Goal: Task Accomplishment & Management: Manage account settings

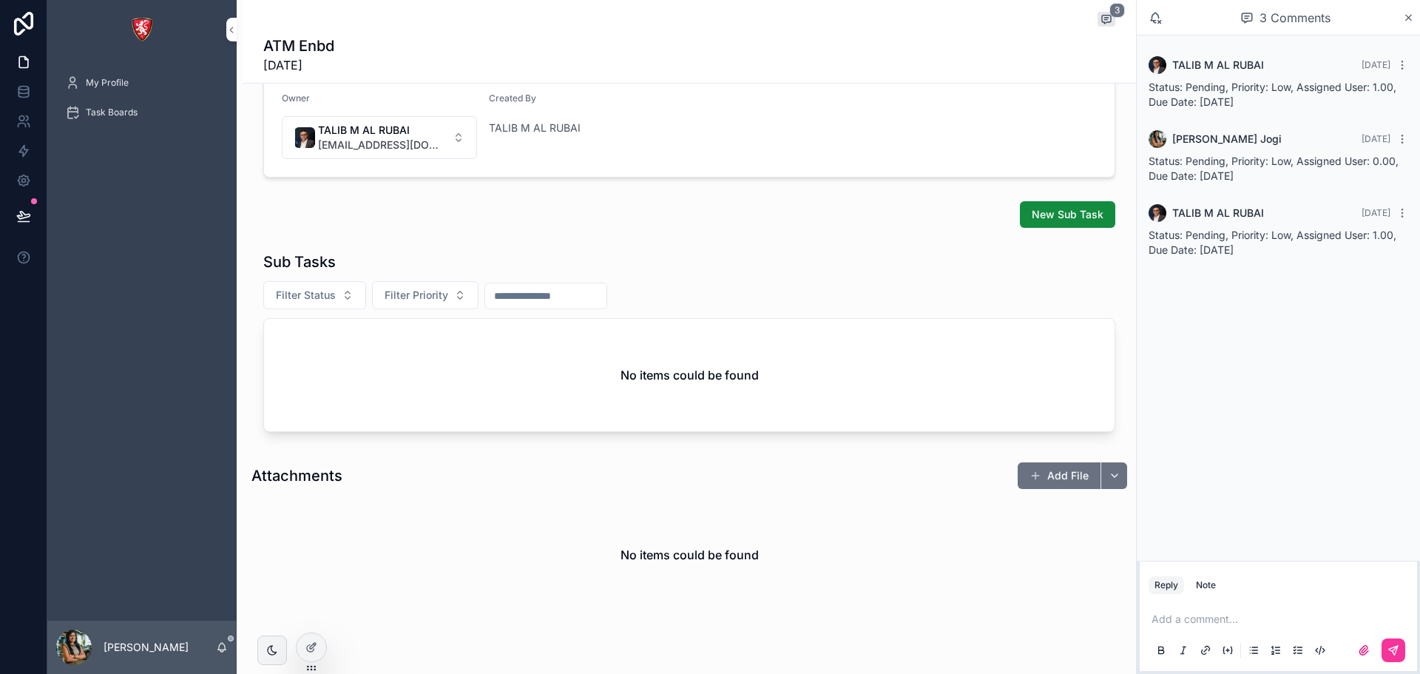
scroll to position [389, 0]
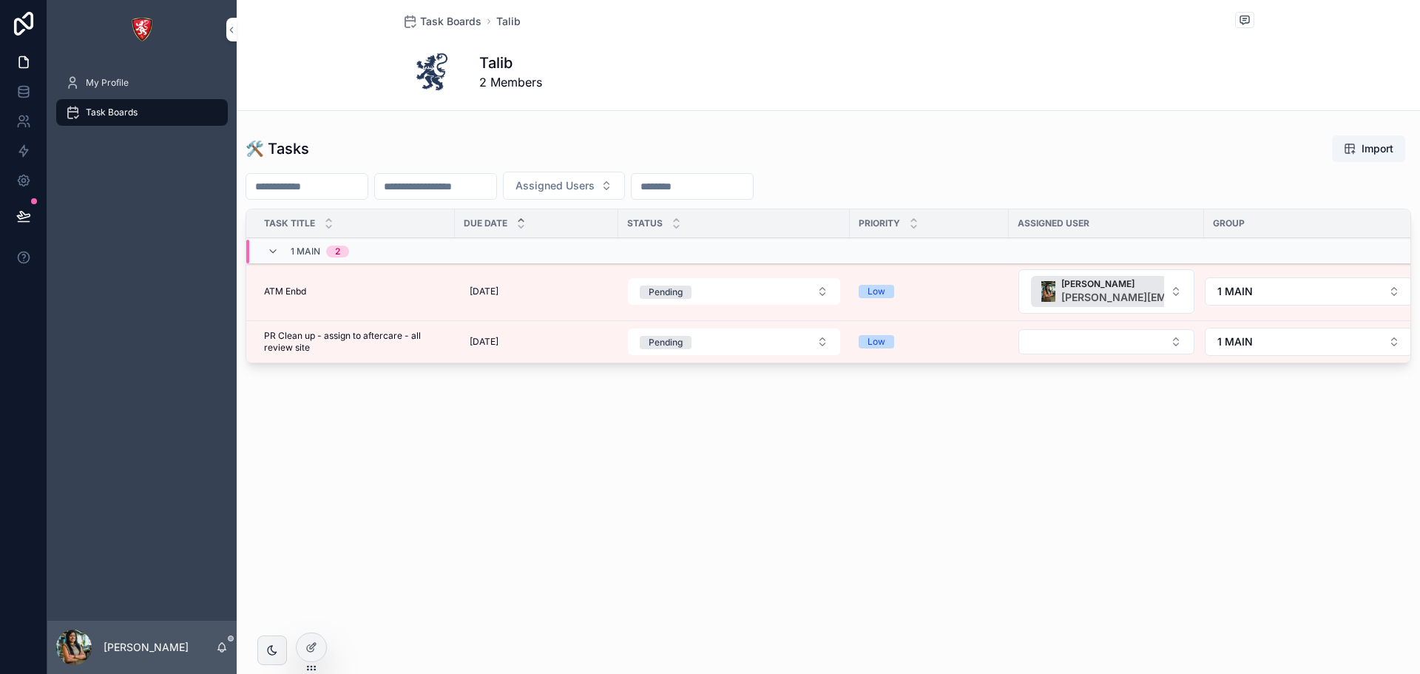
click at [283, 354] on td "PR Clean up - assign to aftercare - all review site PR Clean up - assign to aft…" at bounding box center [350, 342] width 209 height 42
click at [264, 337] on span "PR Clean up - assign to aftercare - all review site" at bounding box center [355, 342] width 182 height 24
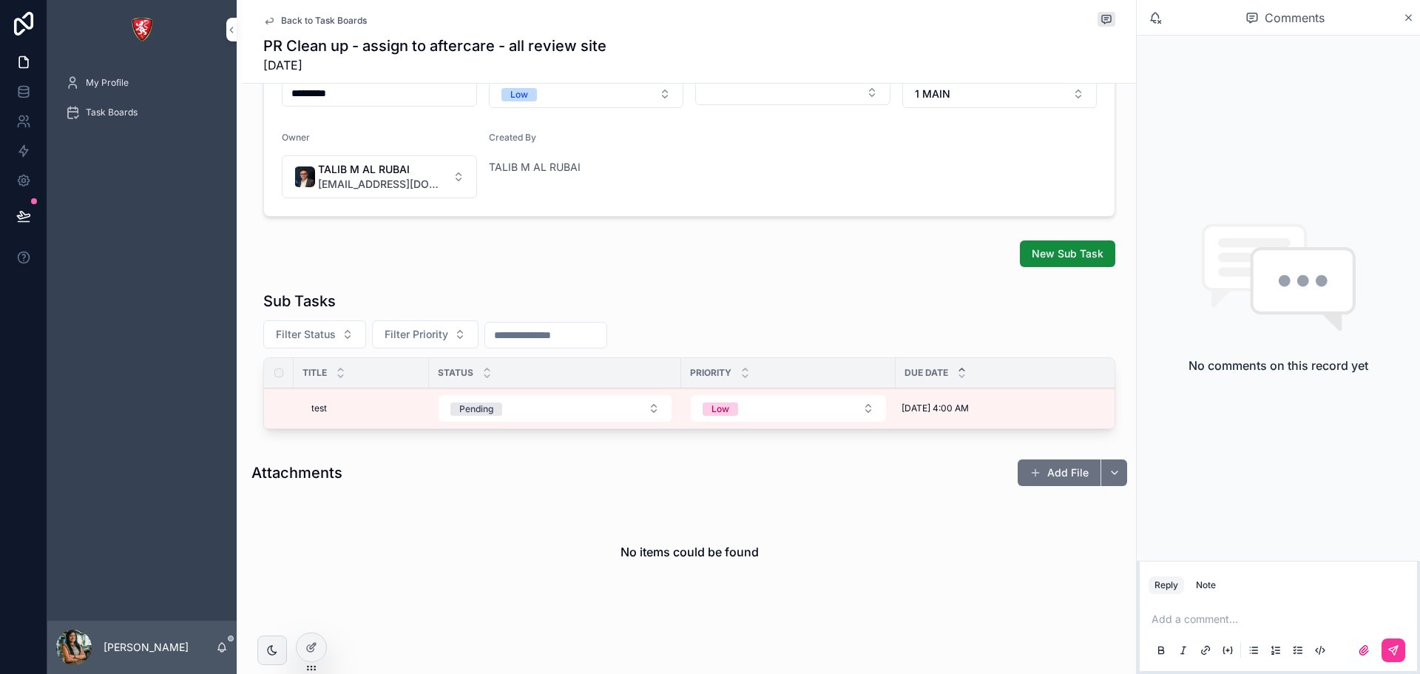
click at [120, 118] on span "Task Boards" at bounding box center [112, 113] width 52 height 12
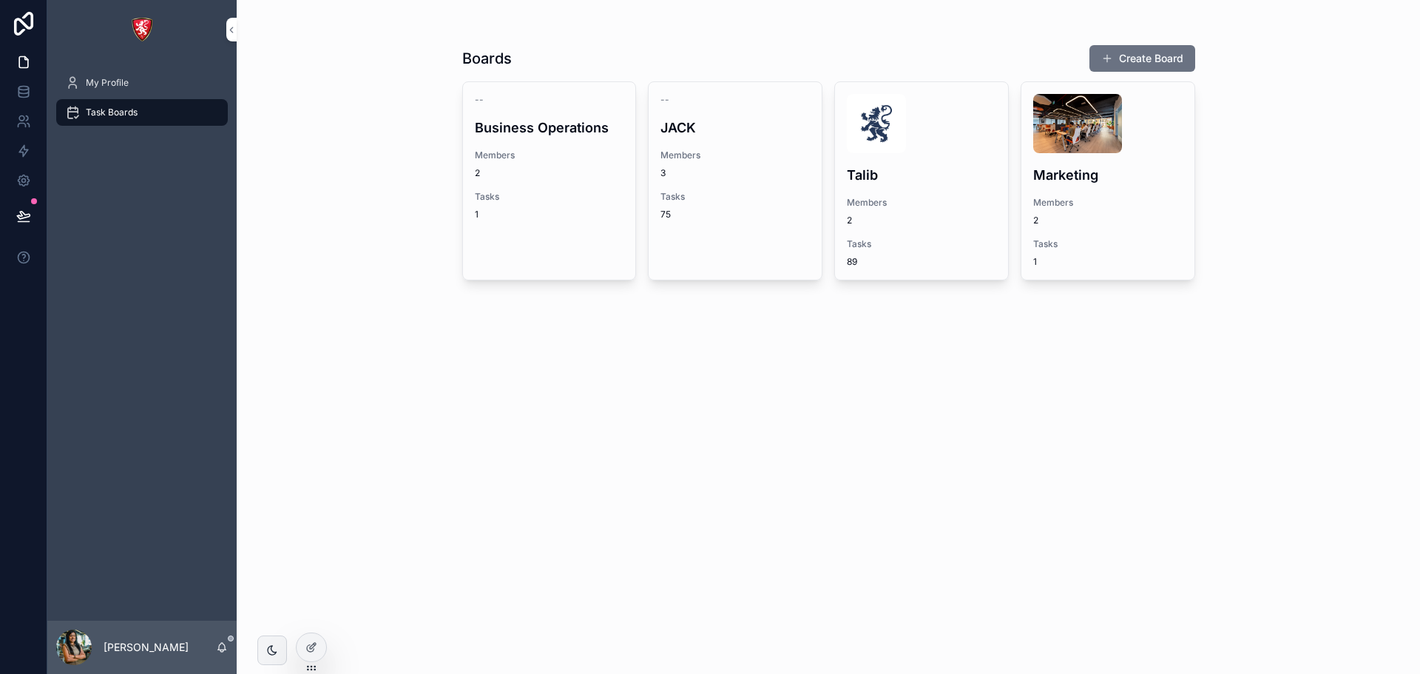
click at [936, 195] on div "Talib Members 2 Tasks 89" at bounding box center [921, 180] width 173 height 197
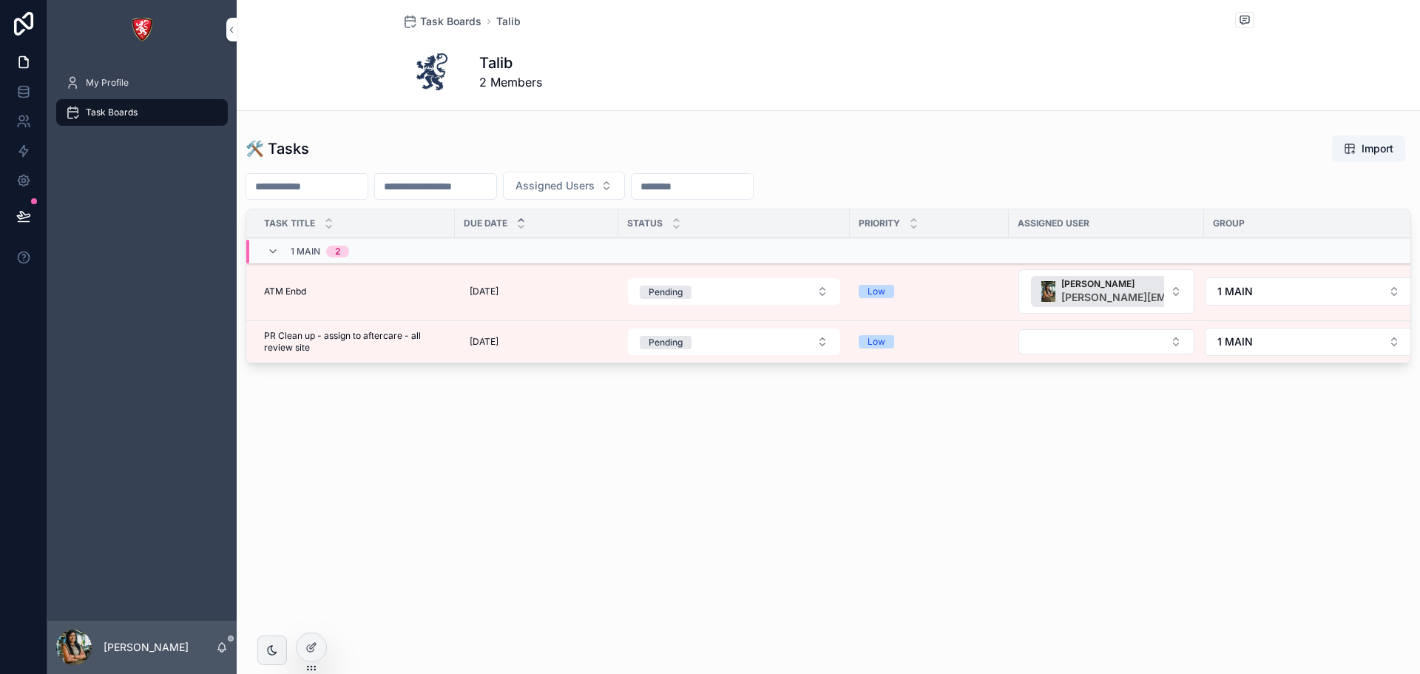
click at [290, 345] on span "PR Clean up - assign to aftercare - all review site" at bounding box center [355, 342] width 182 height 24
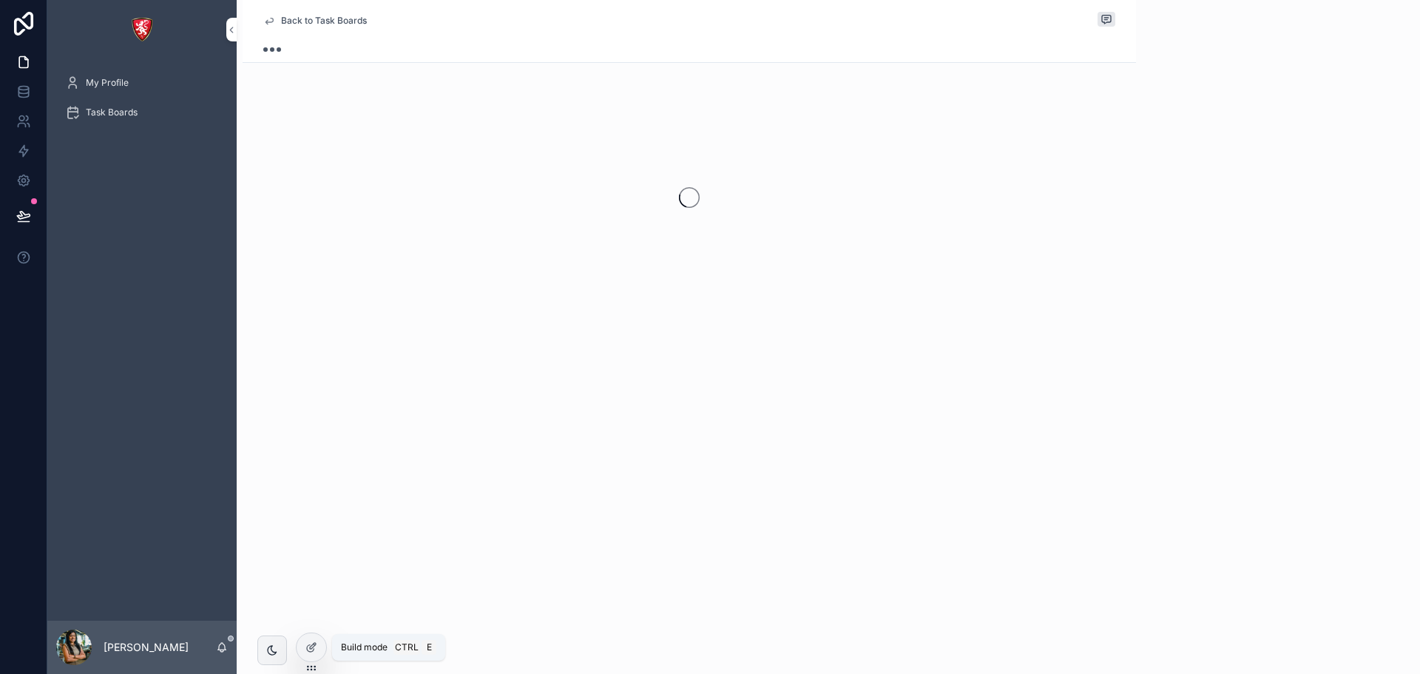
click at [317, 652] on icon at bounding box center [311, 647] width 12 height 12
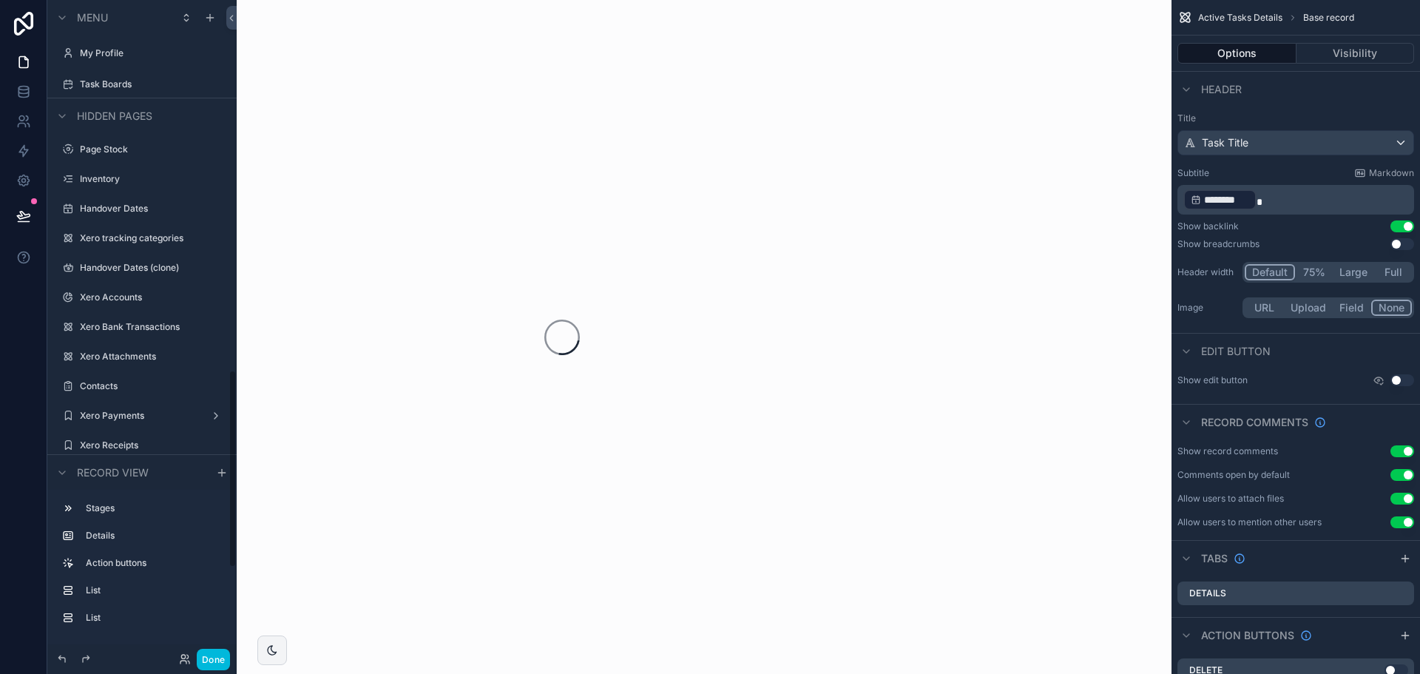
scroll to position [1227, 0]
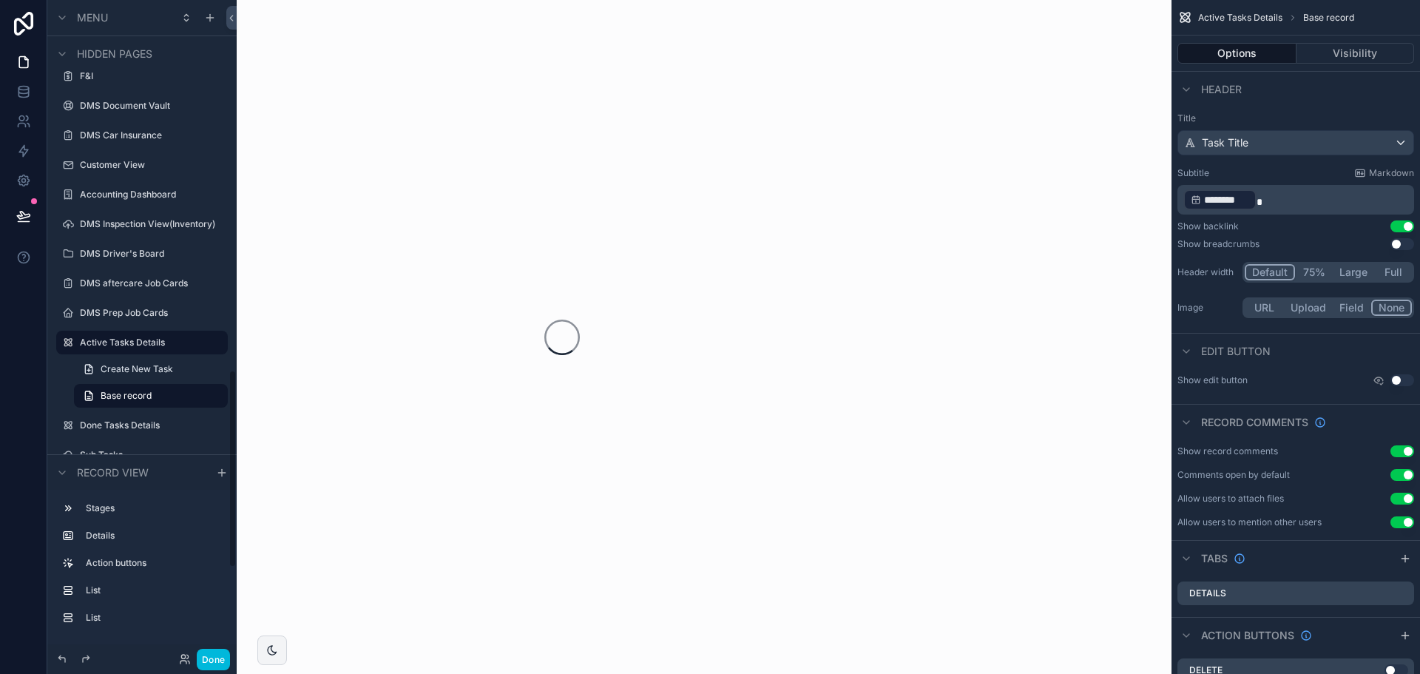
click at [993, 276] on div "scrollable content" at bounding box center [1030, 337] width 284 height 674
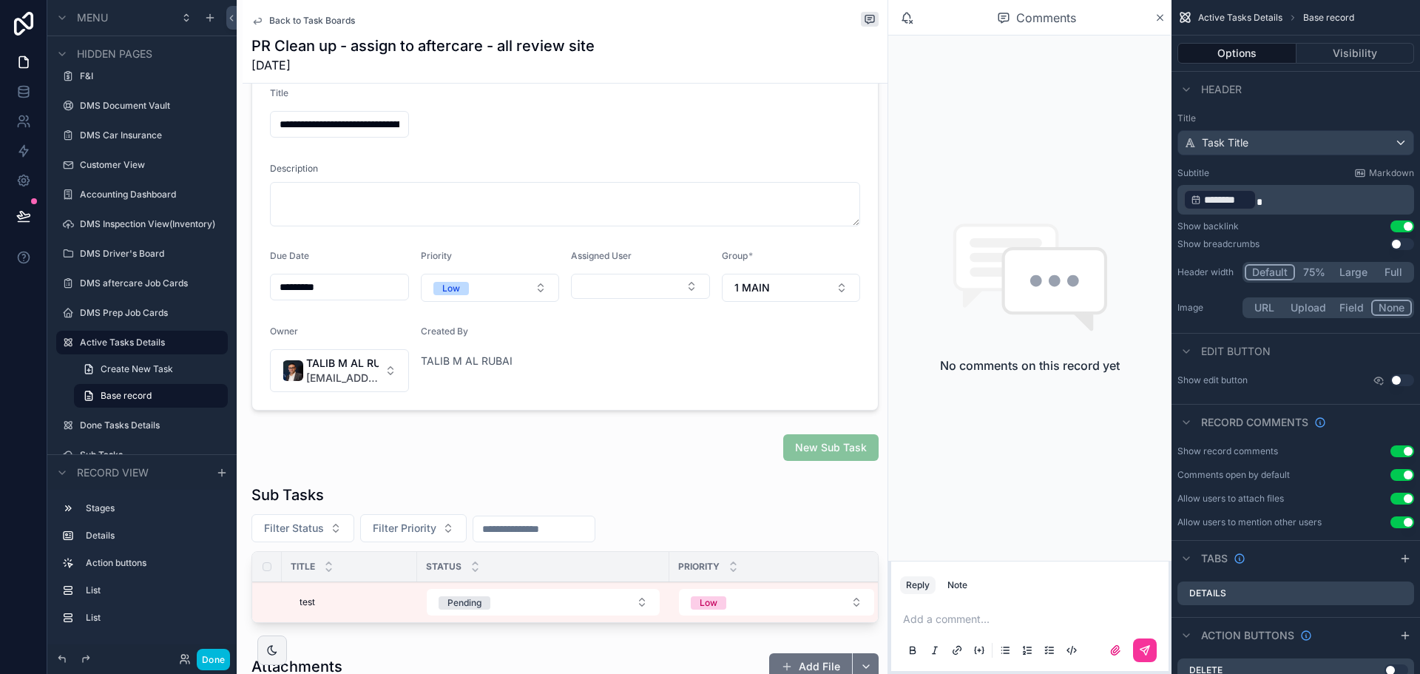
scroll to position [370, 0]
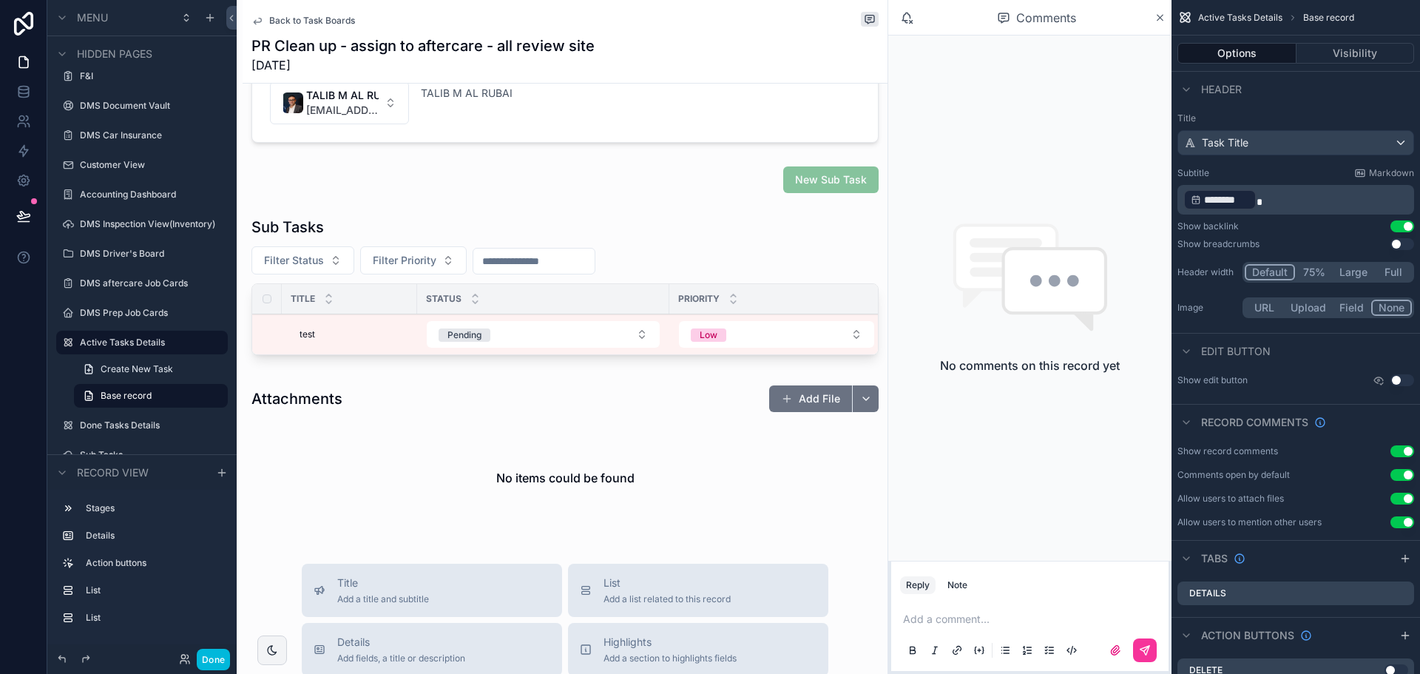
click at [765, 262] on div "scrollable content" at bounding box center [565, 289] width 645 height 156
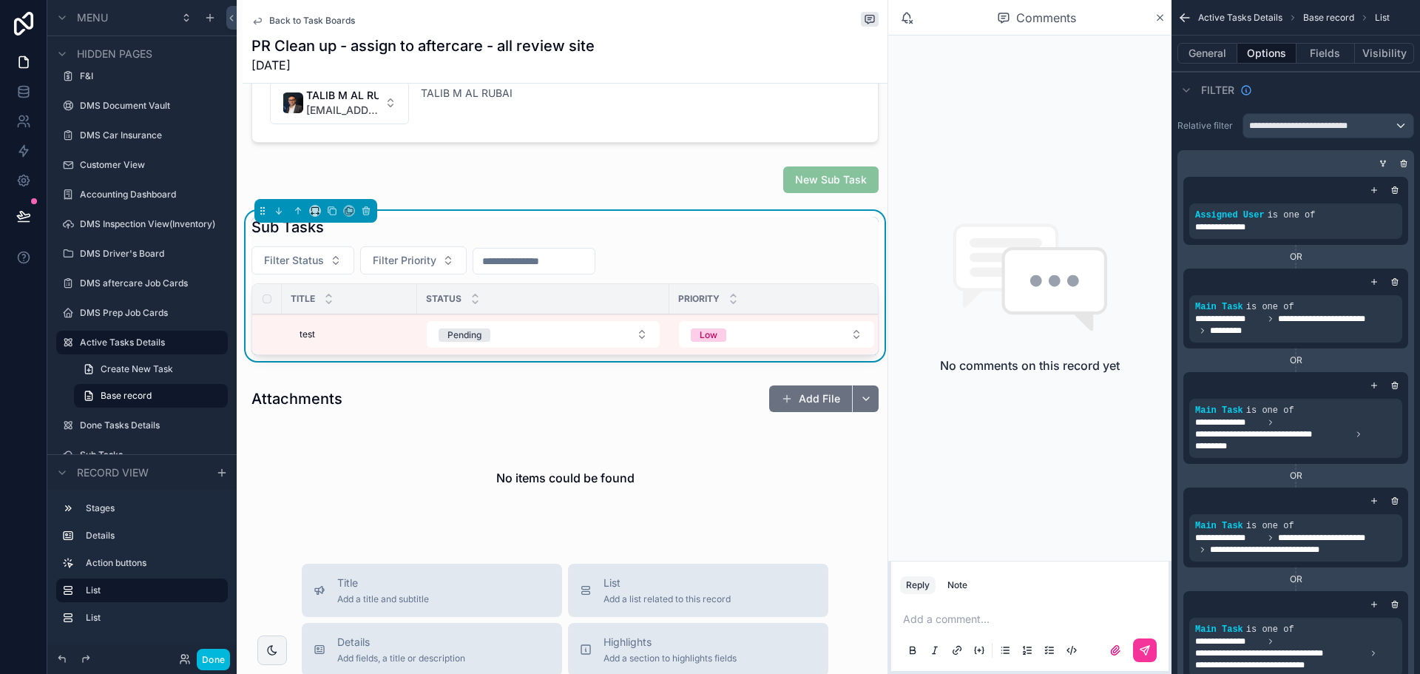
click at [1161, 21] on icon "scrollable content" at bounding box center [1160, 18] width 11 height 12
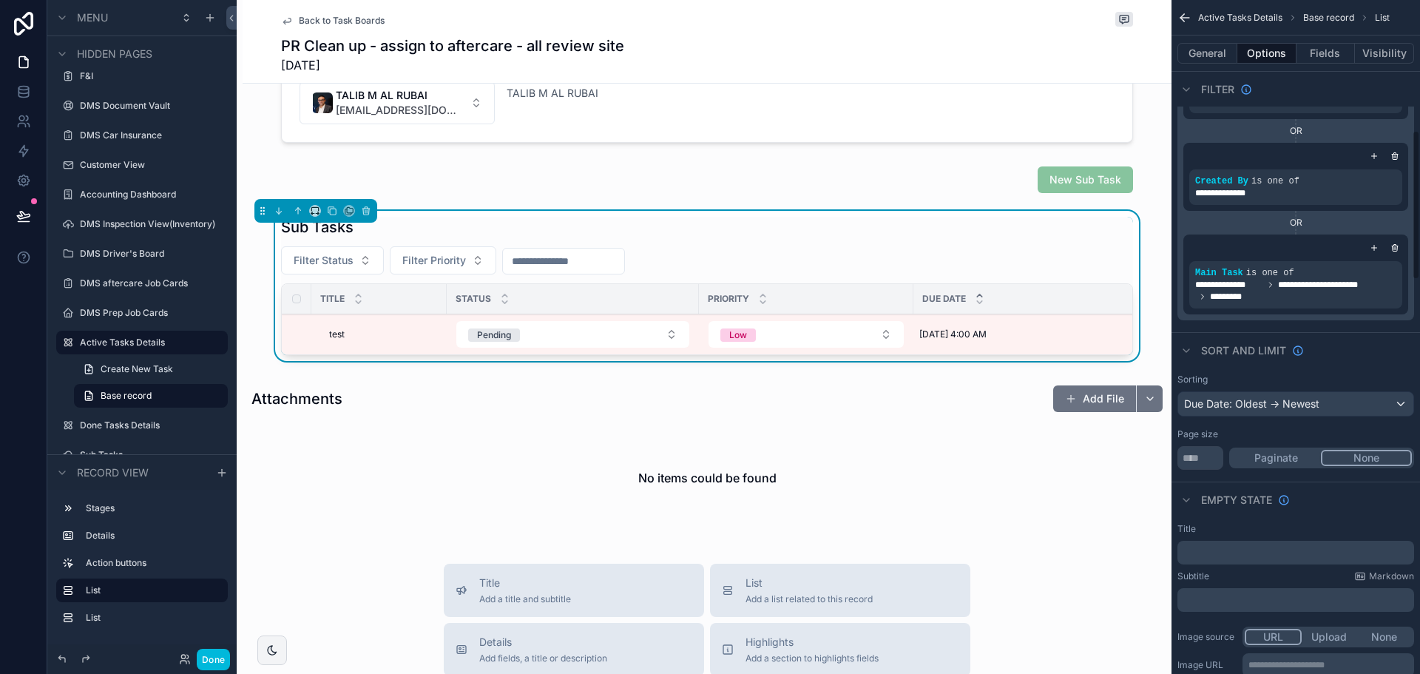
scroll to position [592, 0]
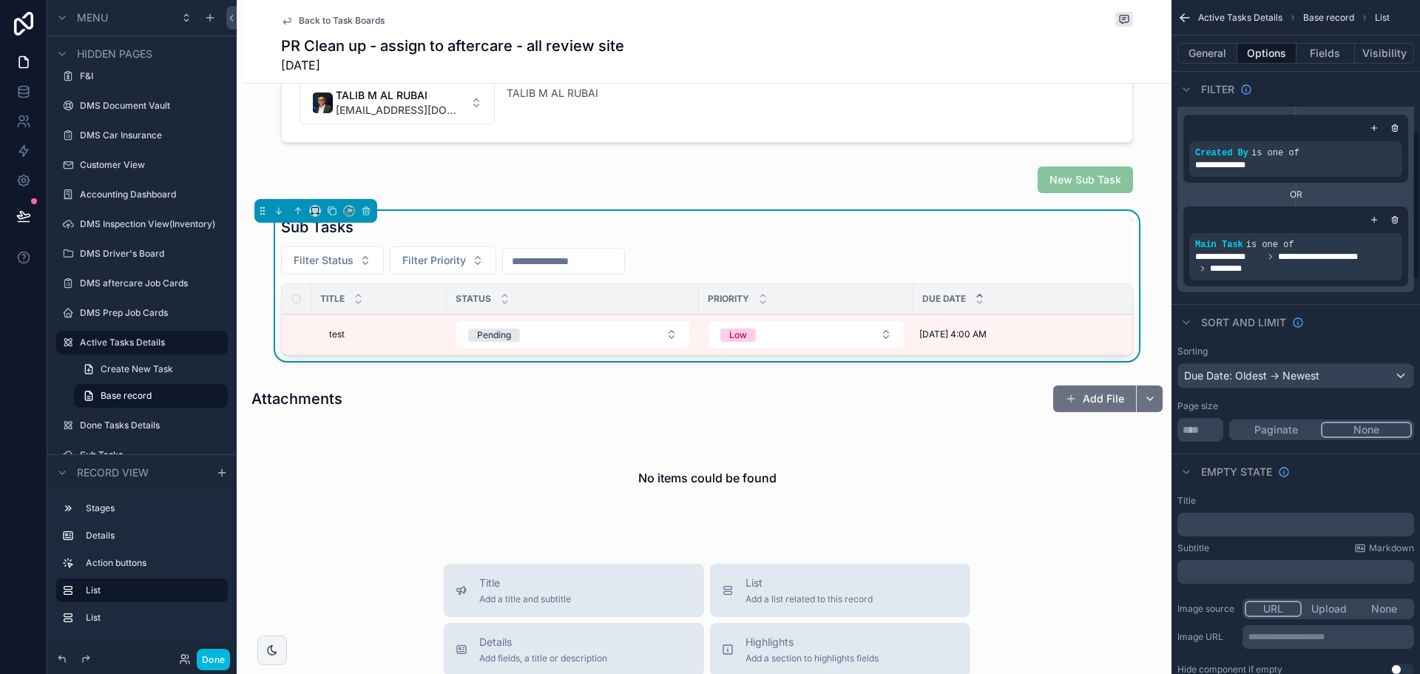
click at [1320, 48] on button "Fields" at bounding box center [1326, 53] width 59 height 21
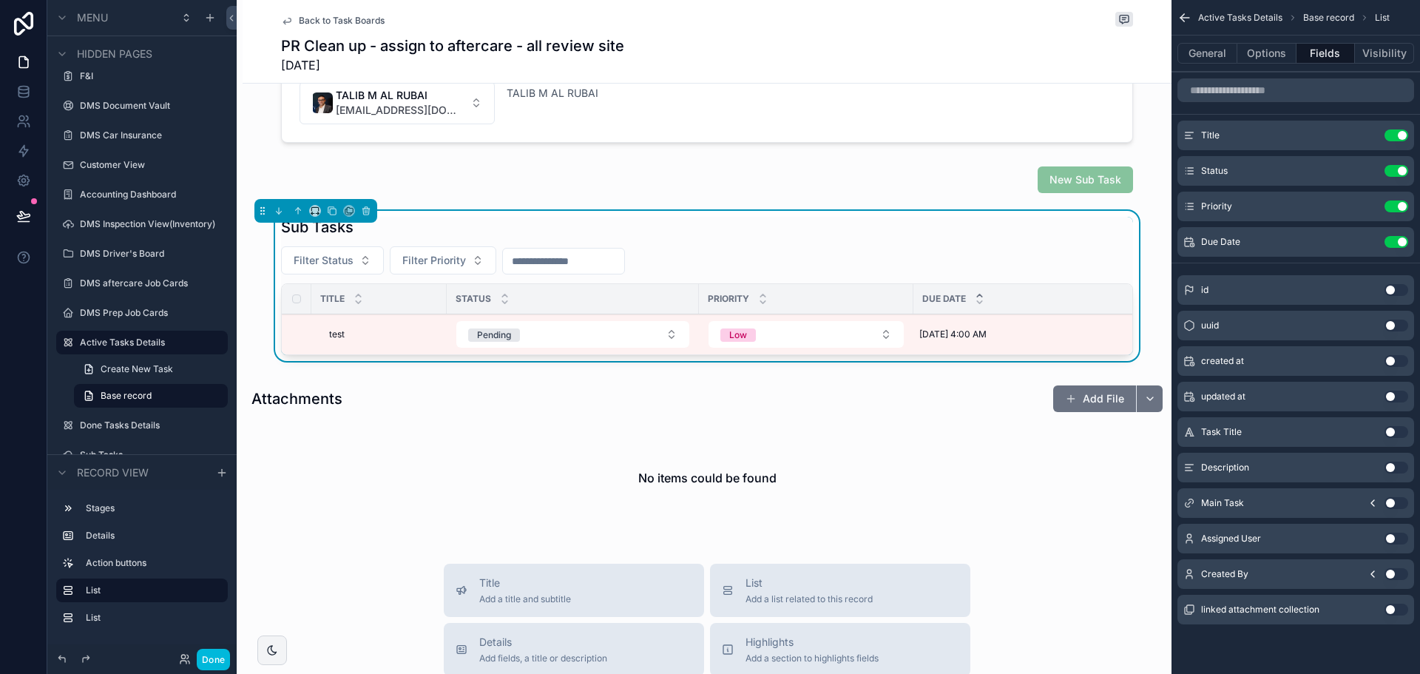
click at [1389, 535] on button "Use setting" at bounding box center [1397, 539] width 24 height 12
click at [634, 291] on div "Status" at bounding box center [573, 299] width 252 height 28
click at [0, 0] on icon "scrollable content" at bounding box center [0, 0] width 0 height 0
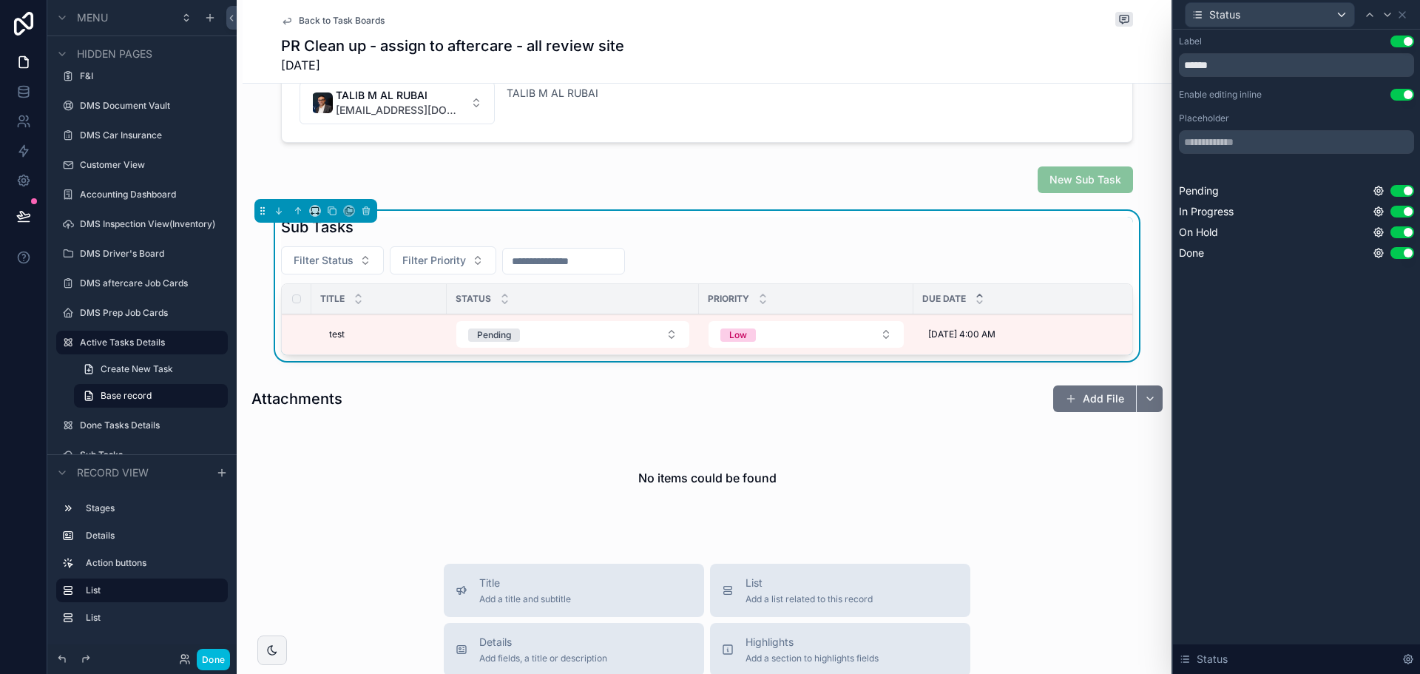
click at [214, 656] on button "Done" at bounding box center [213, 659] width 33 height 21
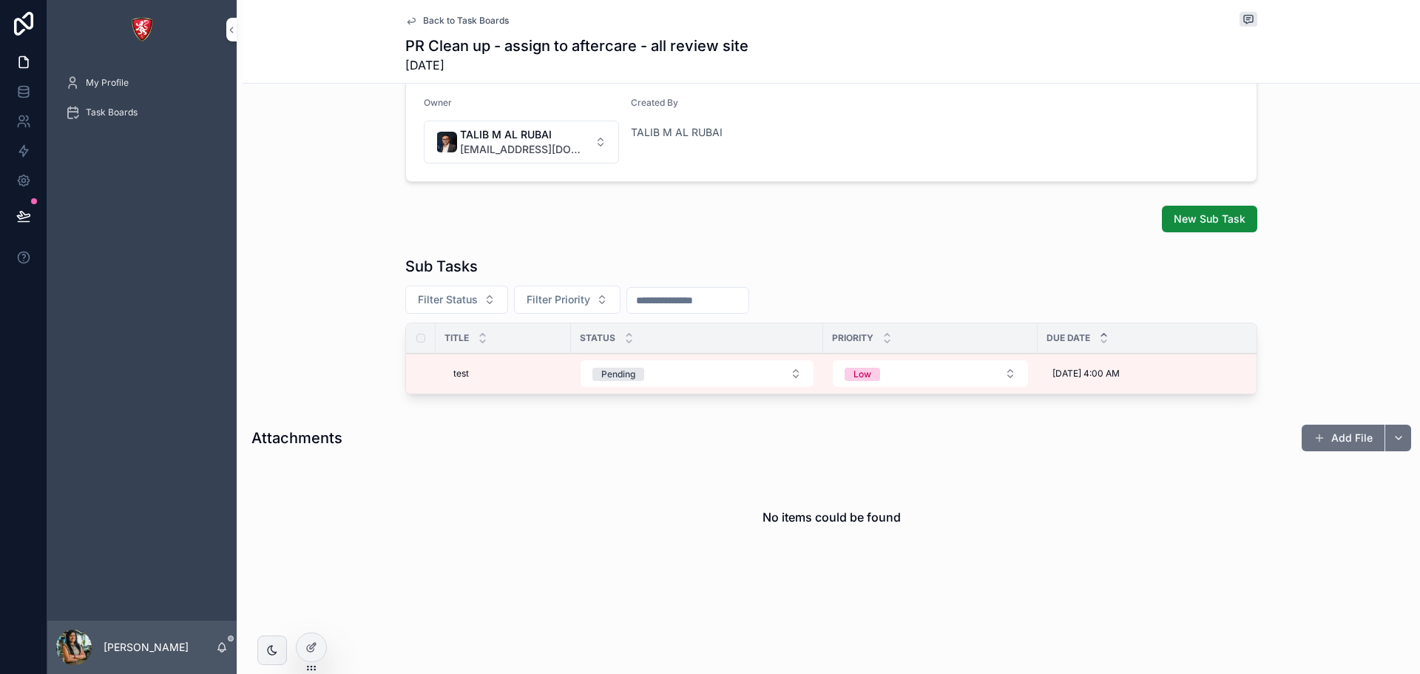
click at [317, 646] on icon at bounding box center [311, 647] width 12 height 12
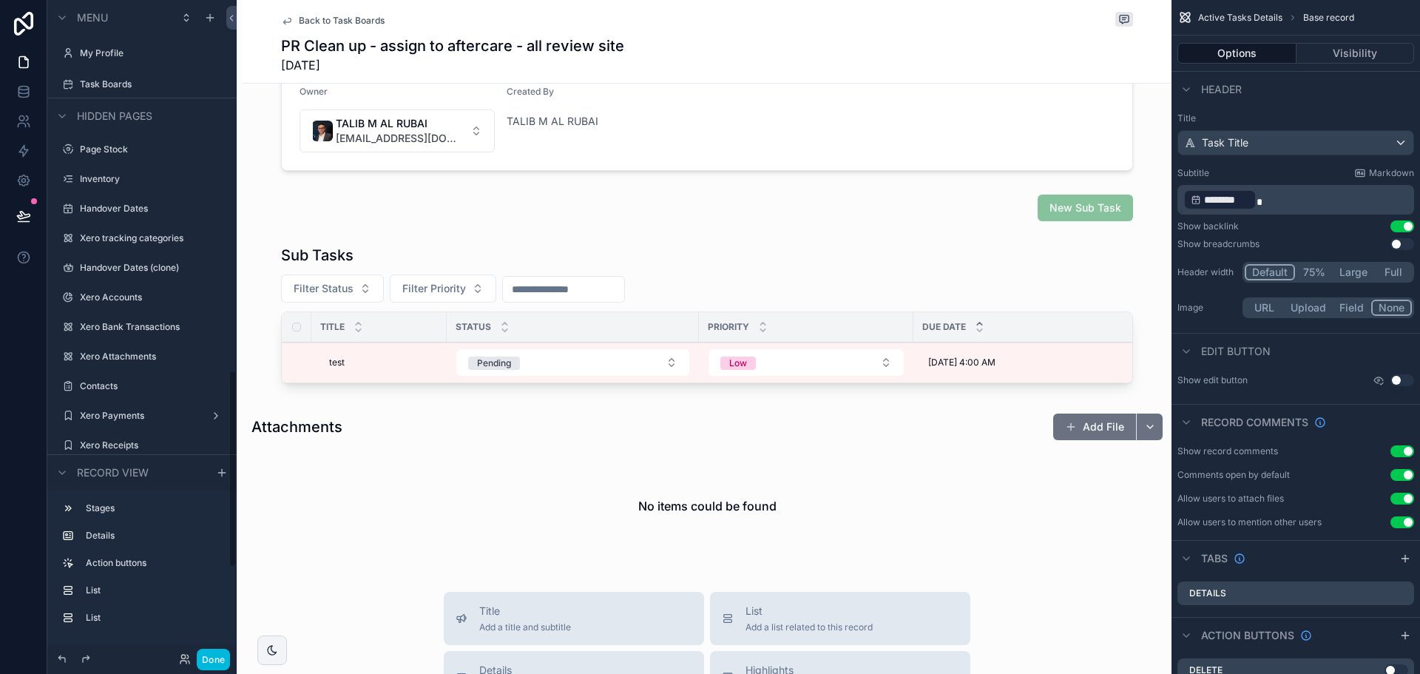
scroll to position [1227, 0]
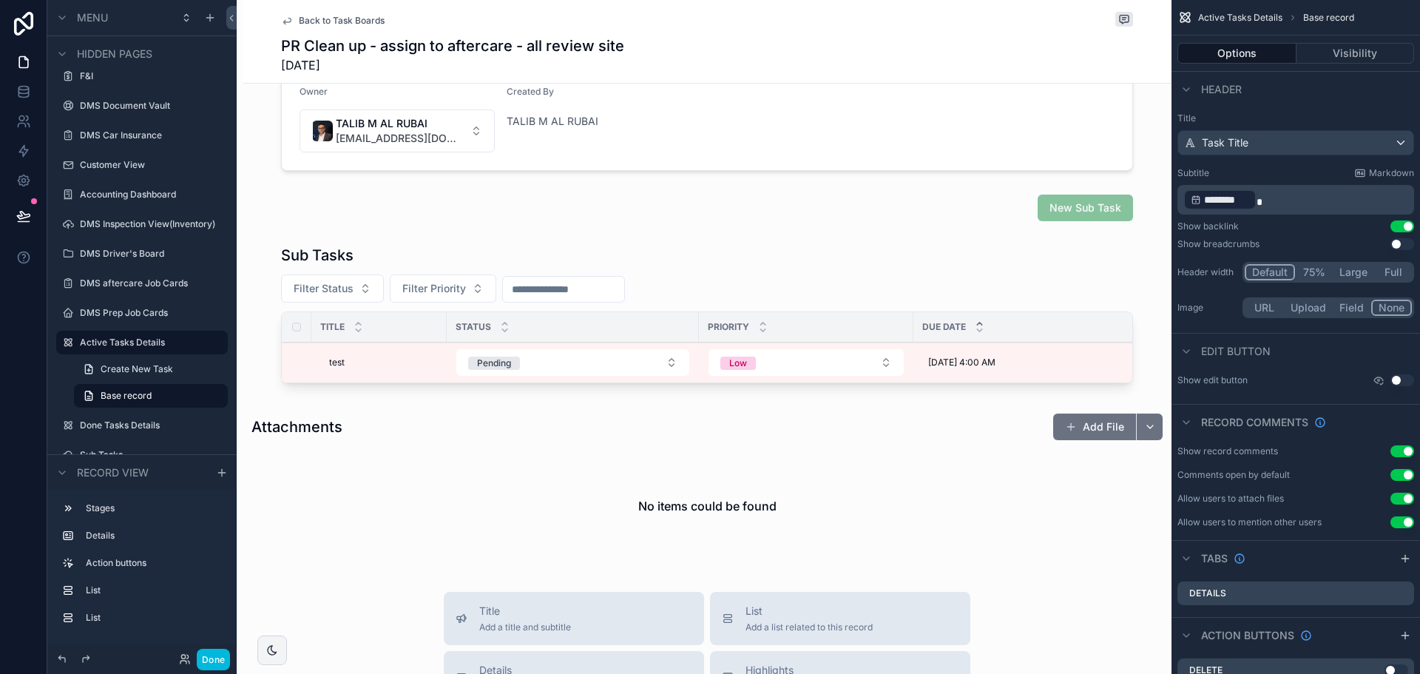
click at [800, 393] on div "scrollable content" at bounding box center [707, 317] width 929 height 156
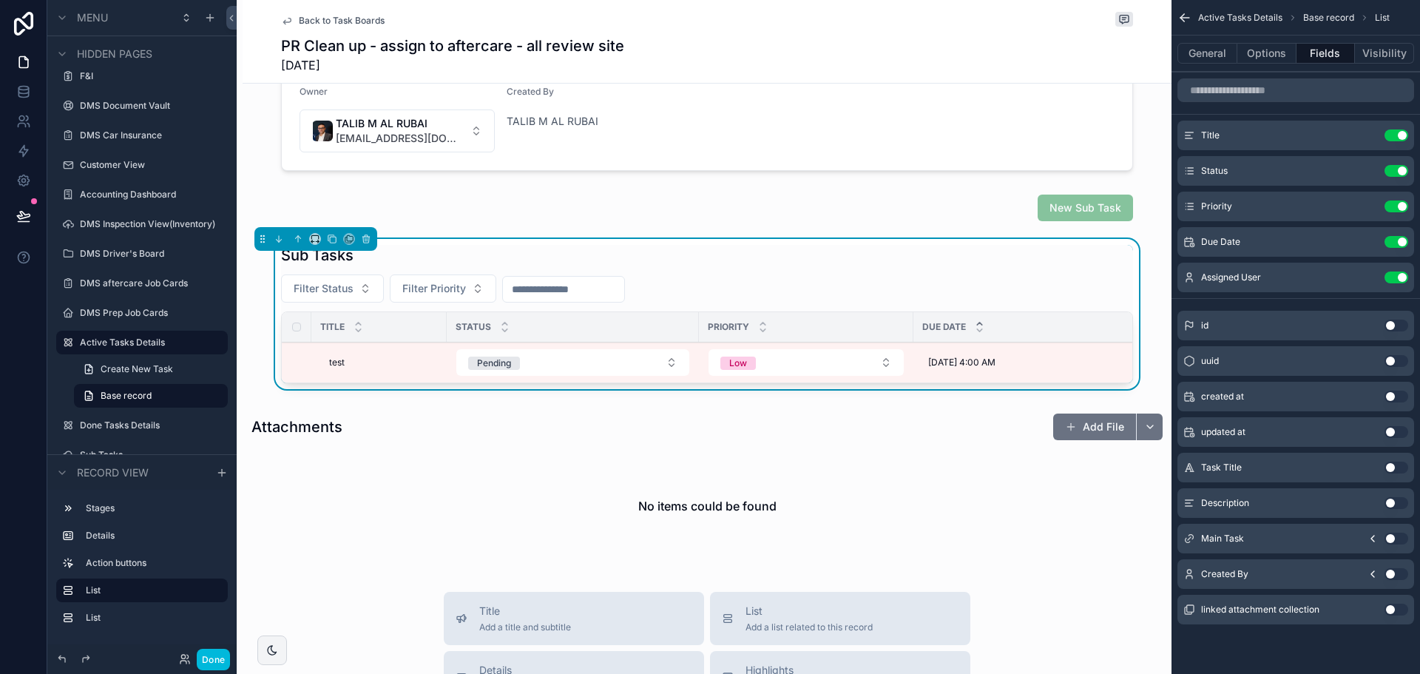
click at [1218, 50] on button "General" at bounding box center [1208, 53] width 60 height 21
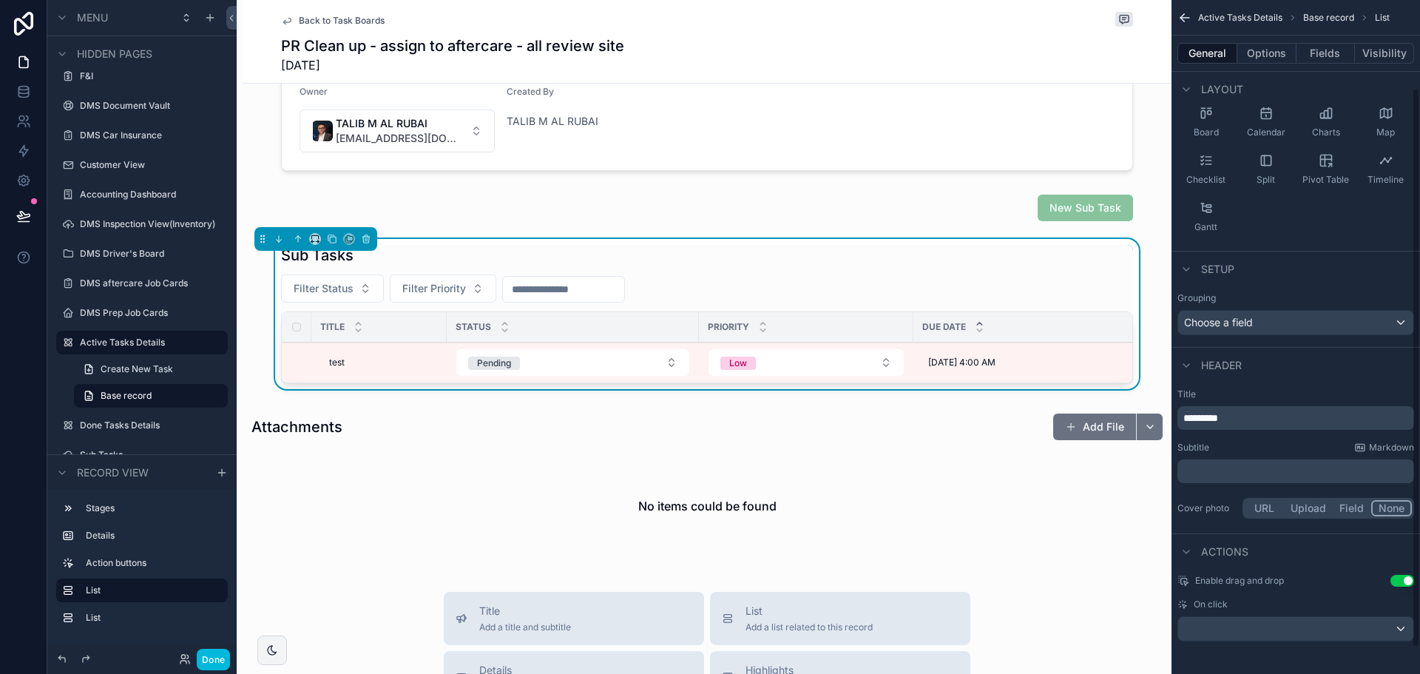
scroll to position [136, 0]
click at [314, 238] on icon "scrollable content" at bounding box center [315, 239] width 10 height 10
click at [362, 432] on span "Full width" at bounding box center [345, 435] width 46 height 18
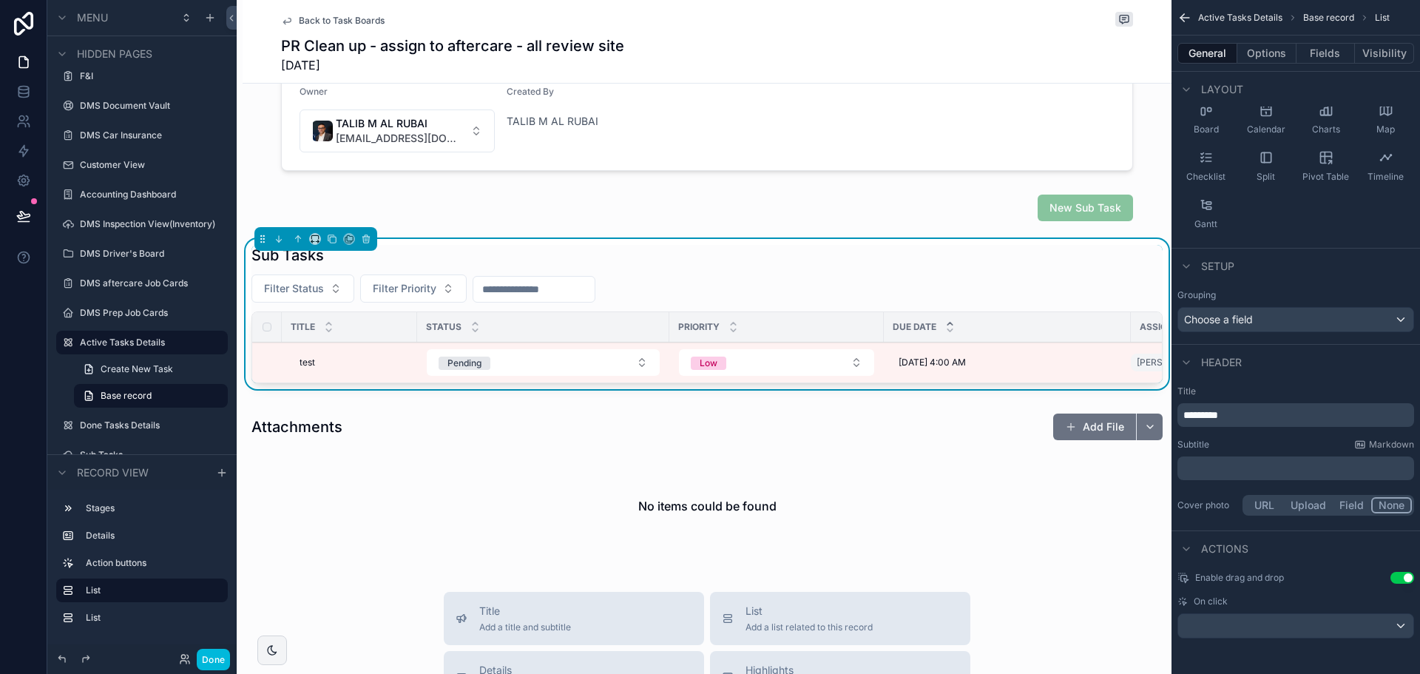
click at [376, 319] on div "Title" at bounding box center [349, 327] width 135 height 28
click at [370, 360] on div "test test" at bounding box center [354, 363] width 109 height 12
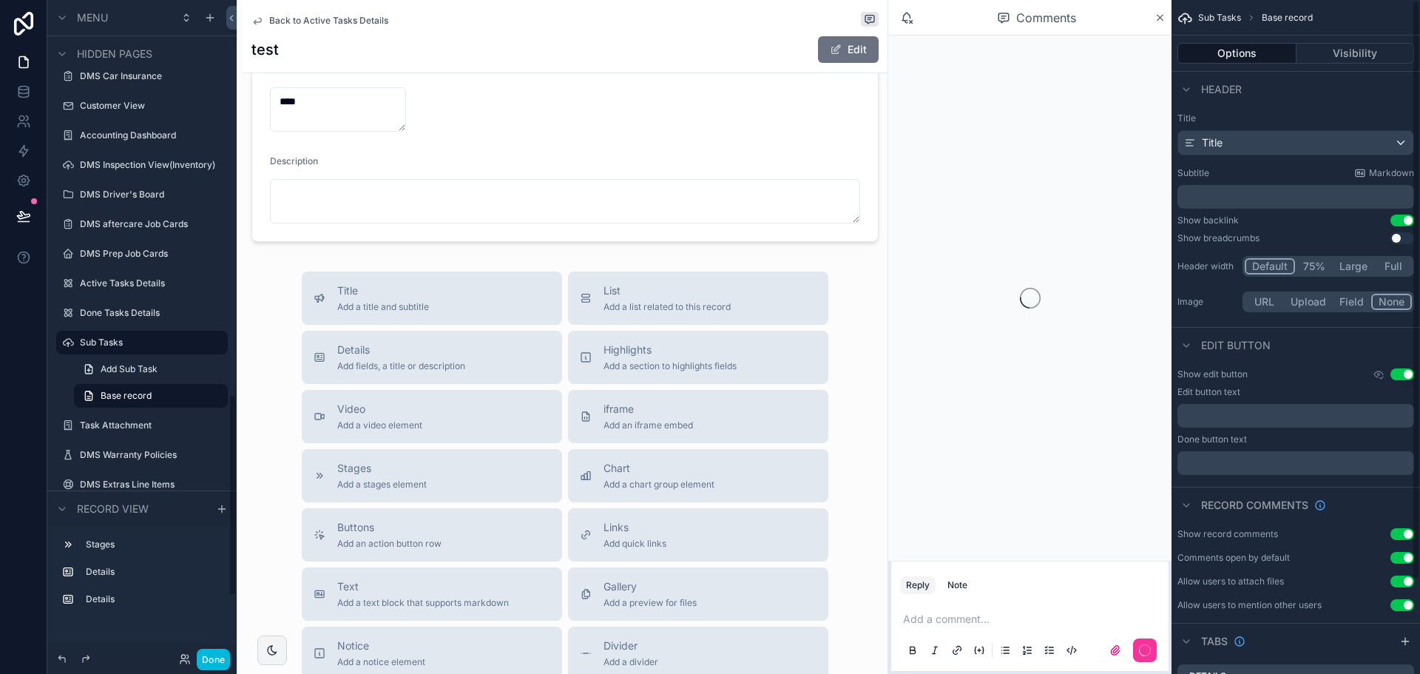
scroll to position [342, 0]
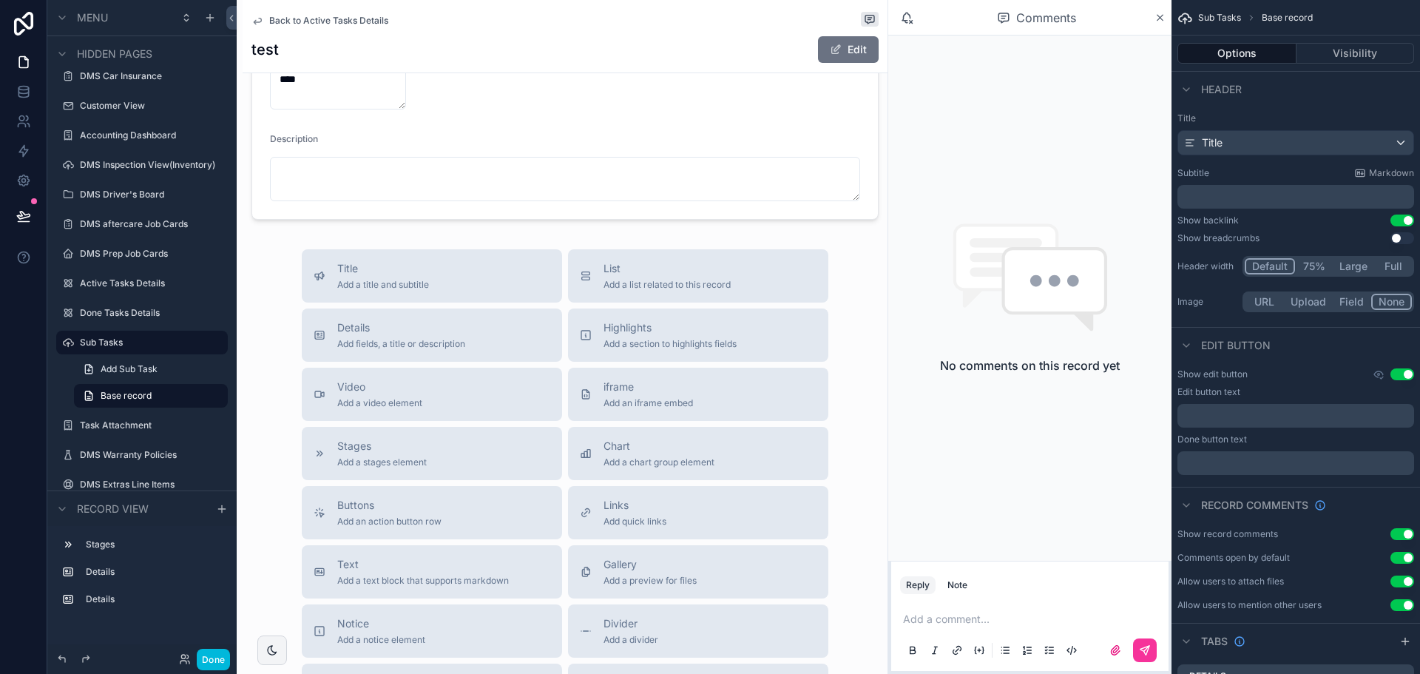
click at [299, 23] on span "Back to Active Tasks Details" at bounding box center [328, 21] width 119 height 12
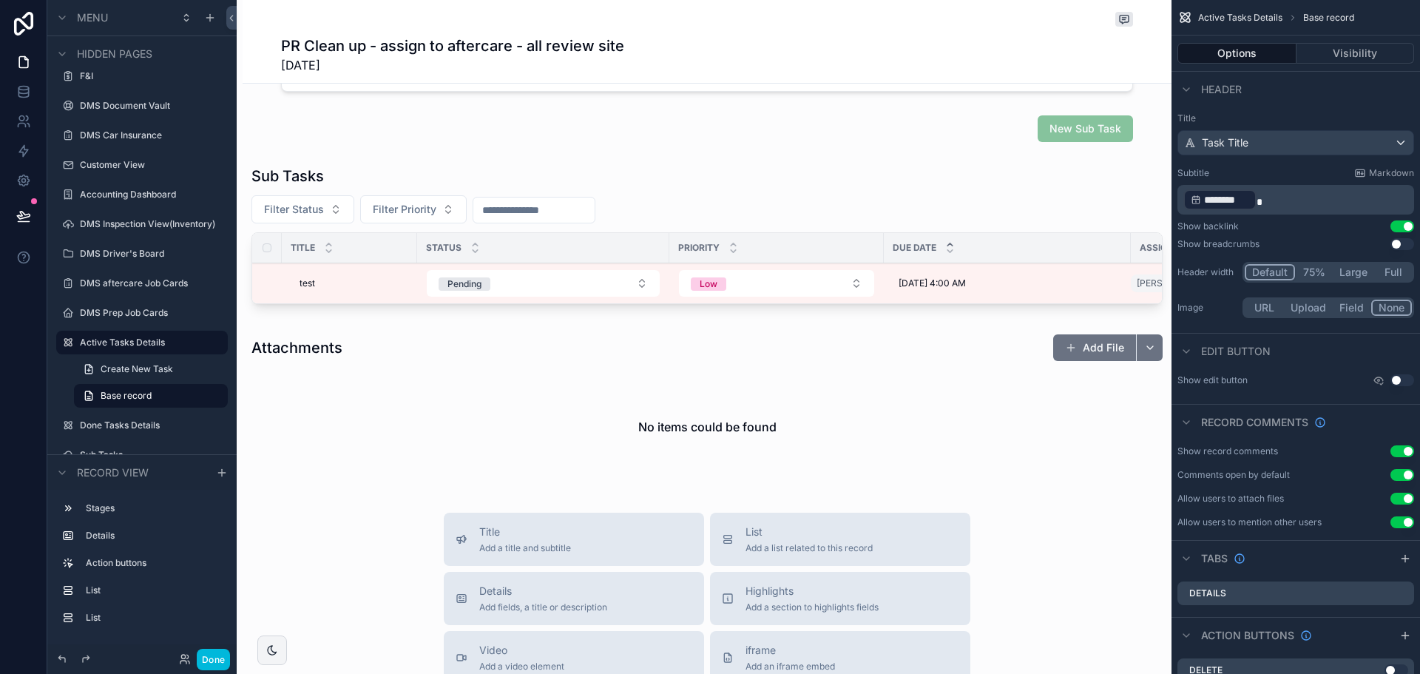
scroll to position [444, 0]
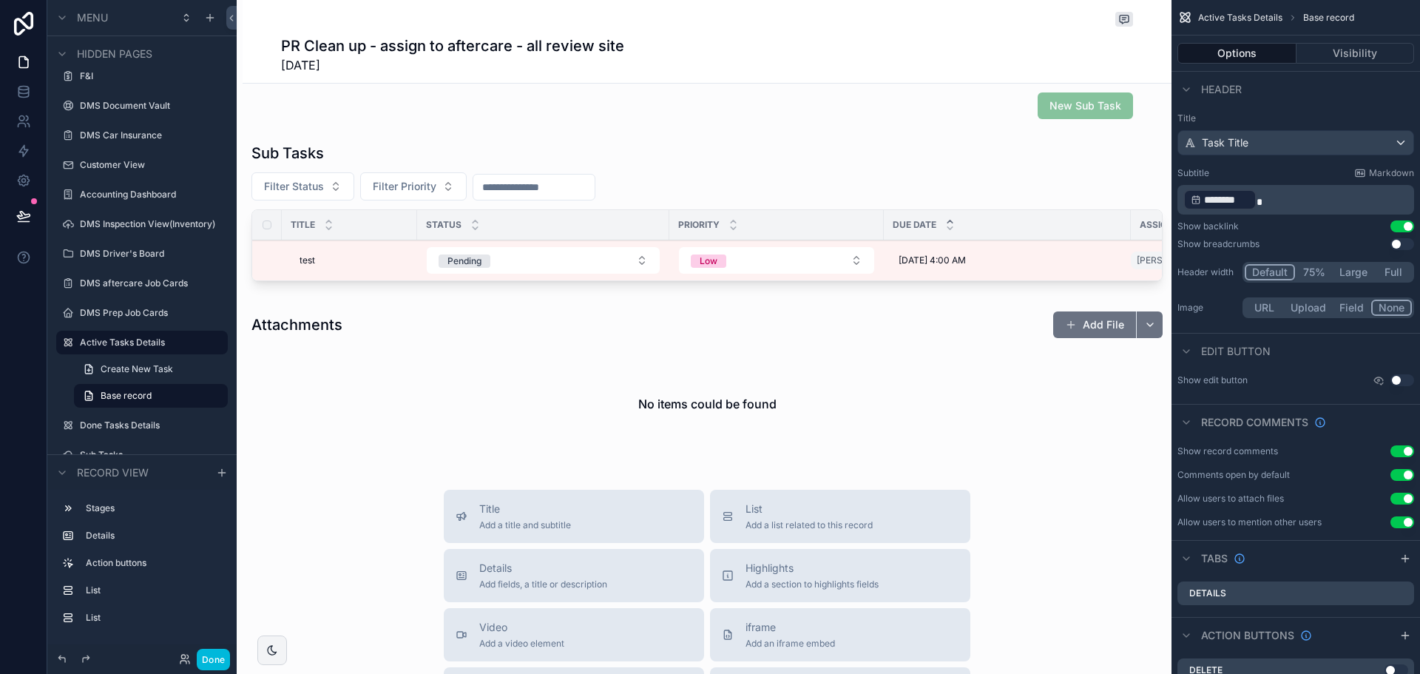
click at [479, 225] on div "scrollable content" at bounding box center [475, 225] width 10 height 16
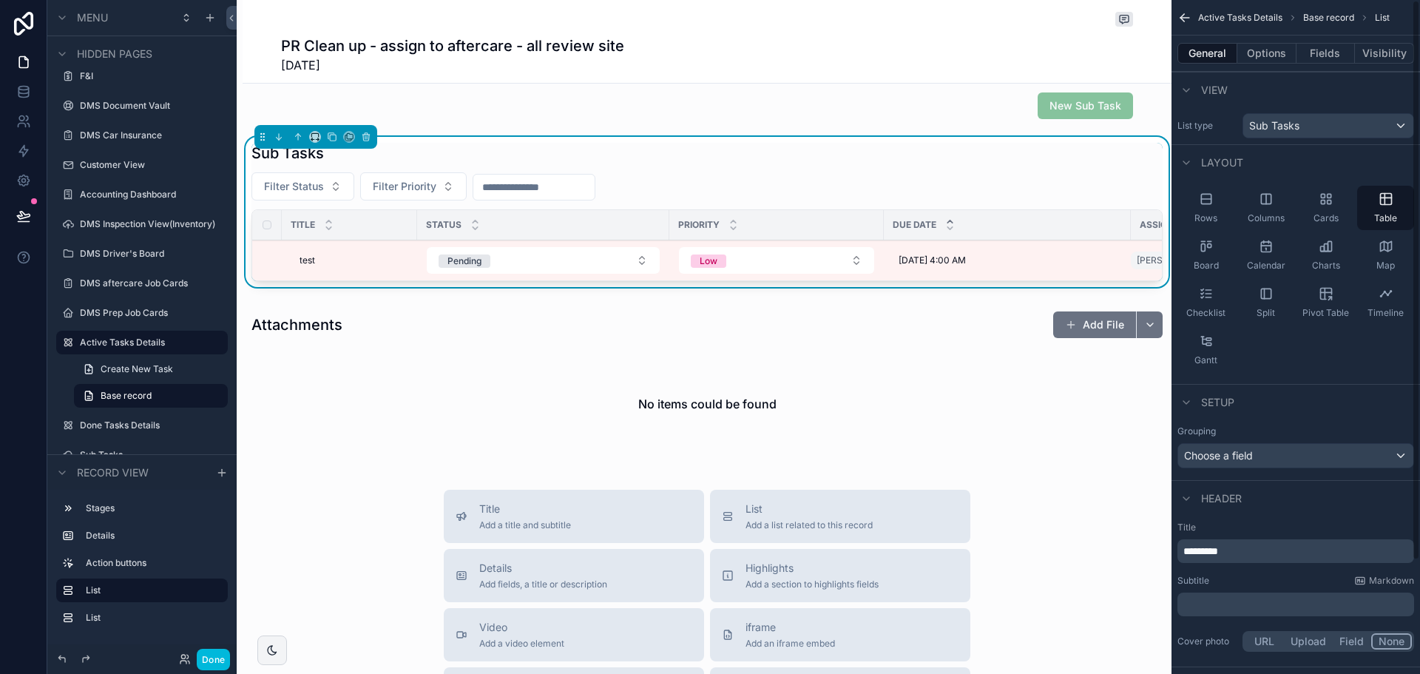
click at [1323, 55] on button "Fields" at bounding box center [1326, 53] width 59 height 21
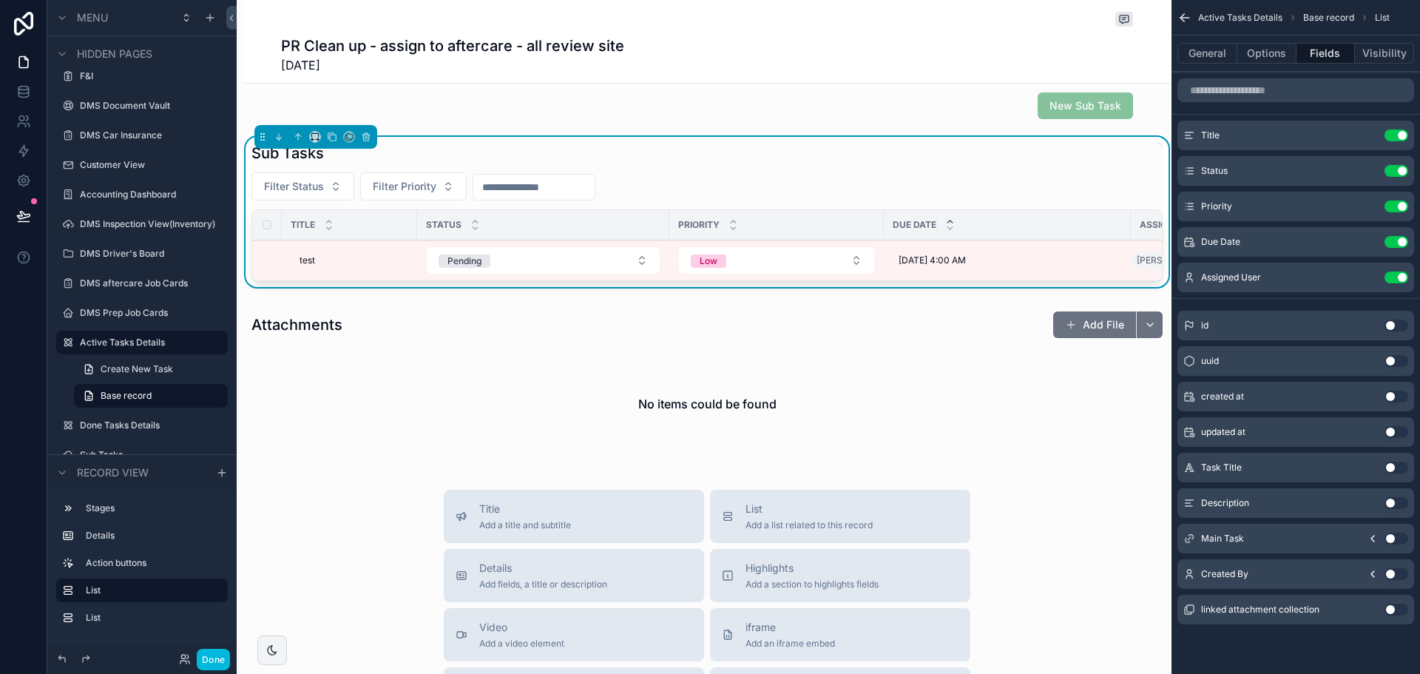
click at [0, 0] on icon "scrollable content" at bounding box center [0, 0] width 0 height 0
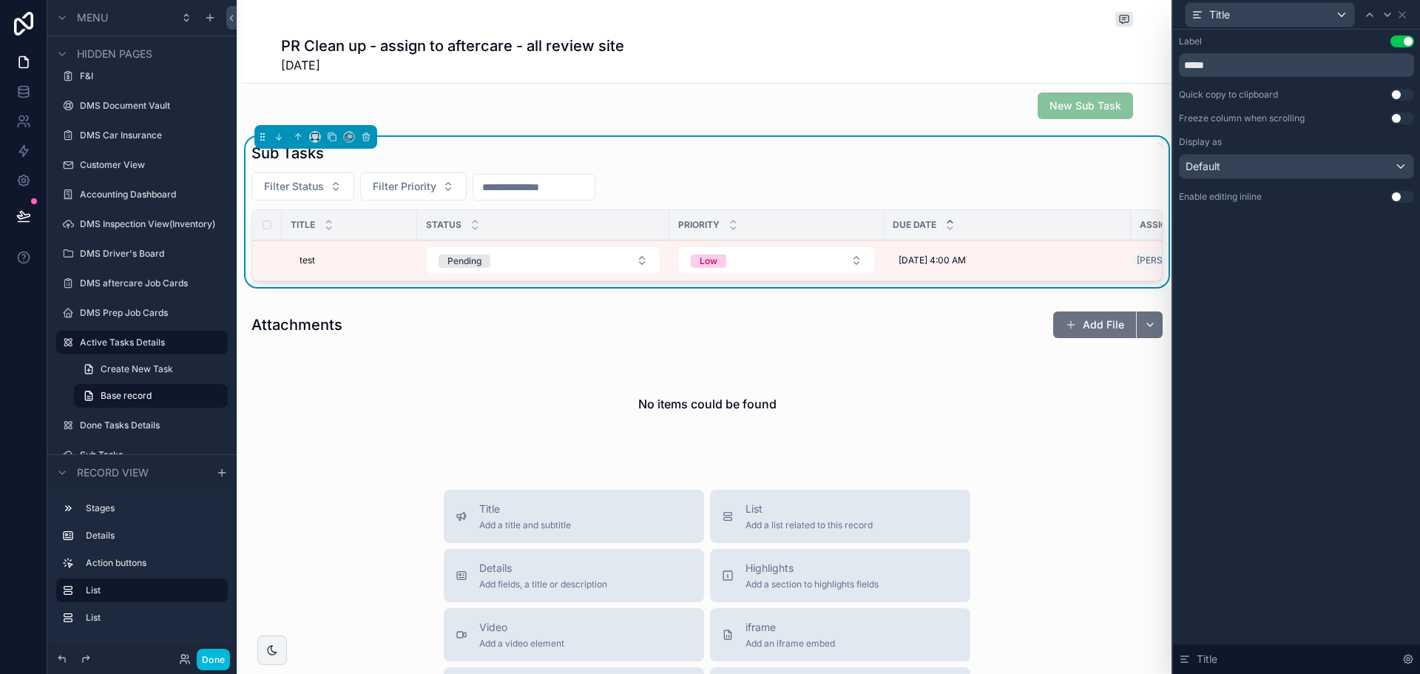
click at [1405, 116] on button "Use setting" at bounding box center [1403, 118] width 24 height 12
click at [1402, 197] on button "Use setting" at bounding box center [1403, 197] width 24 height 12
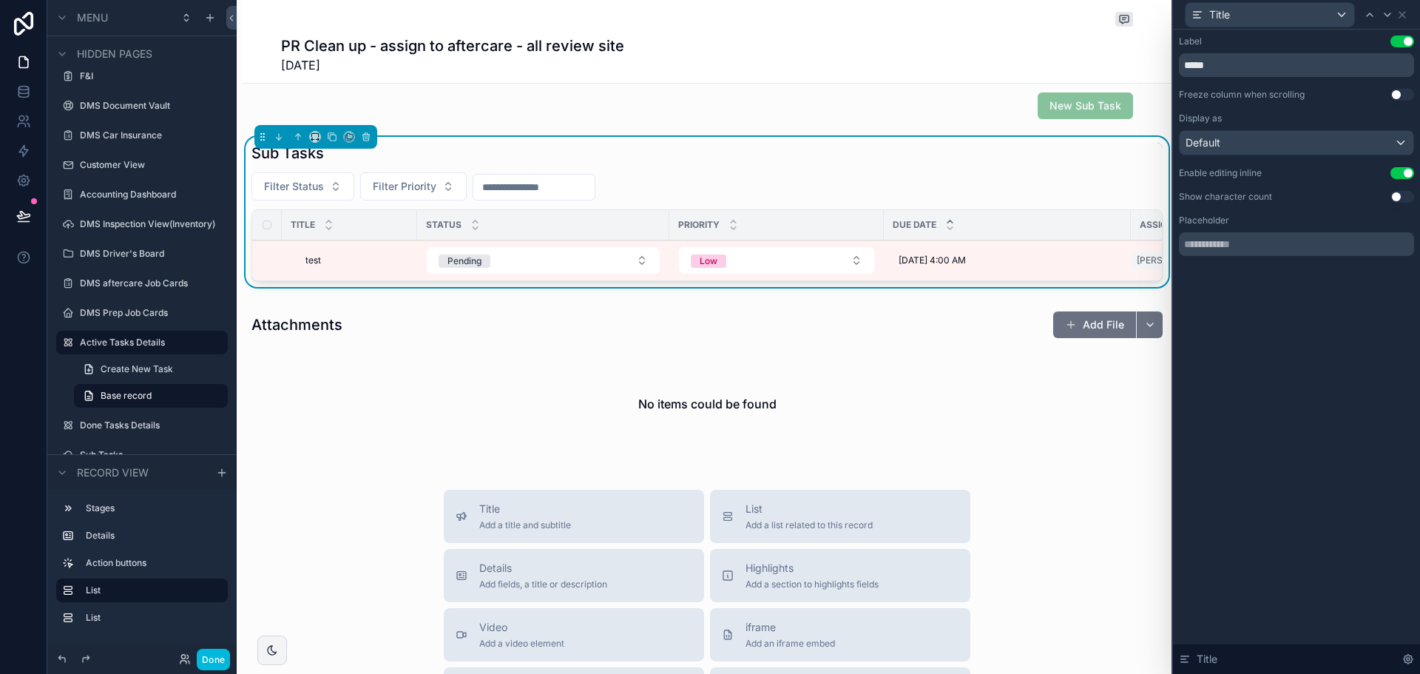
click at [1402, 197] on button "Use setting" at bounding box center [1403, 197] width 24 height 12
click at [1394, 197] on button "Use setting" at bounding box center [1403, 197] width 24 height 12
click at [1396, 91] on button "Use setting" at bounding box center [1403, 95] width 24 height 12
click at [315, 262] on span "test" at bounding box center [313, 260] width 16 height 12
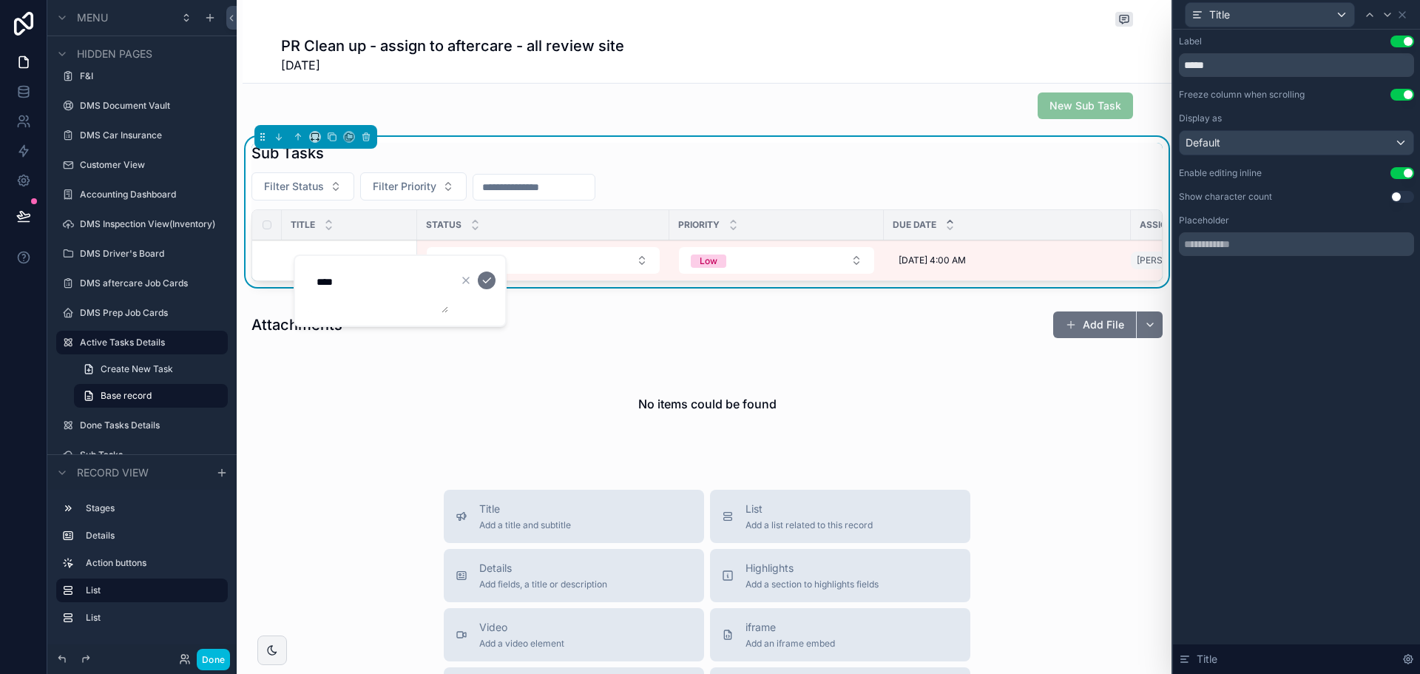
click at [518, 399] on div "scrollable content" at bounding box center [707, 385] width 929 height 161
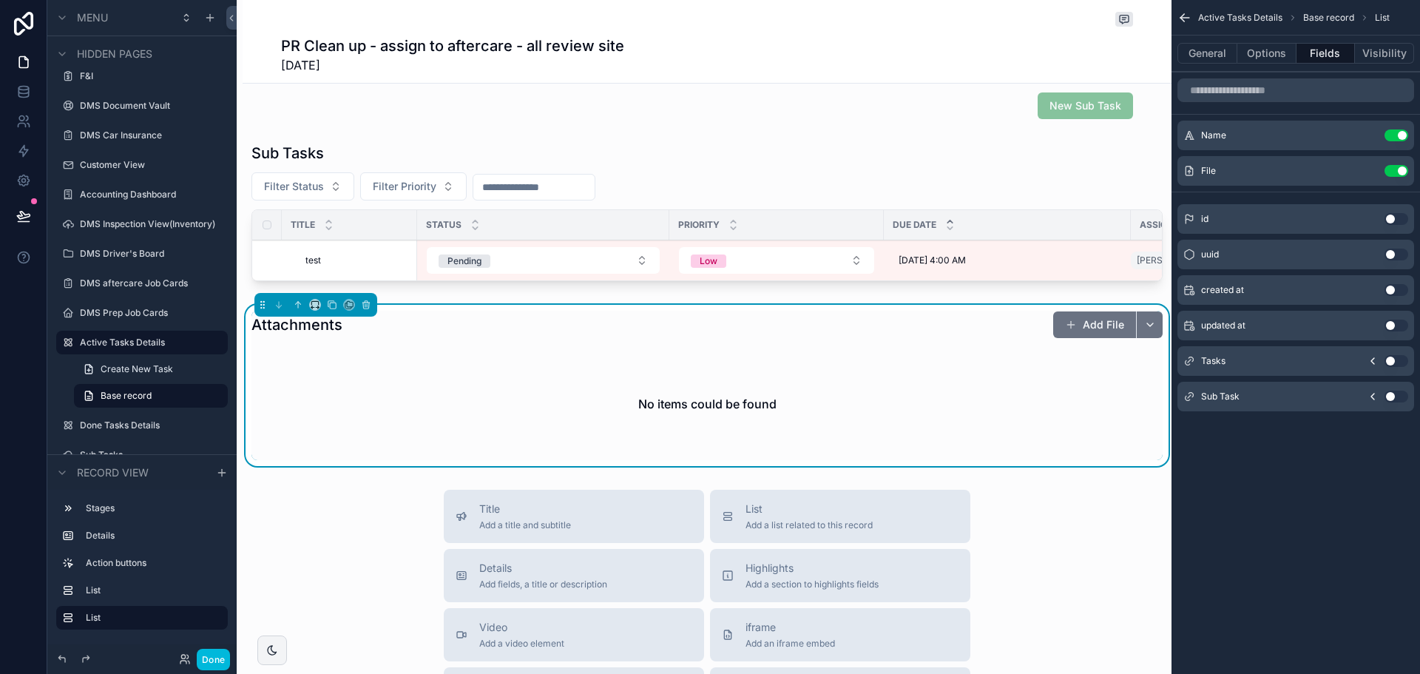
click at [1370, 48] on button "Visibility" at bounding box center [1384, 53] width 59 height 21
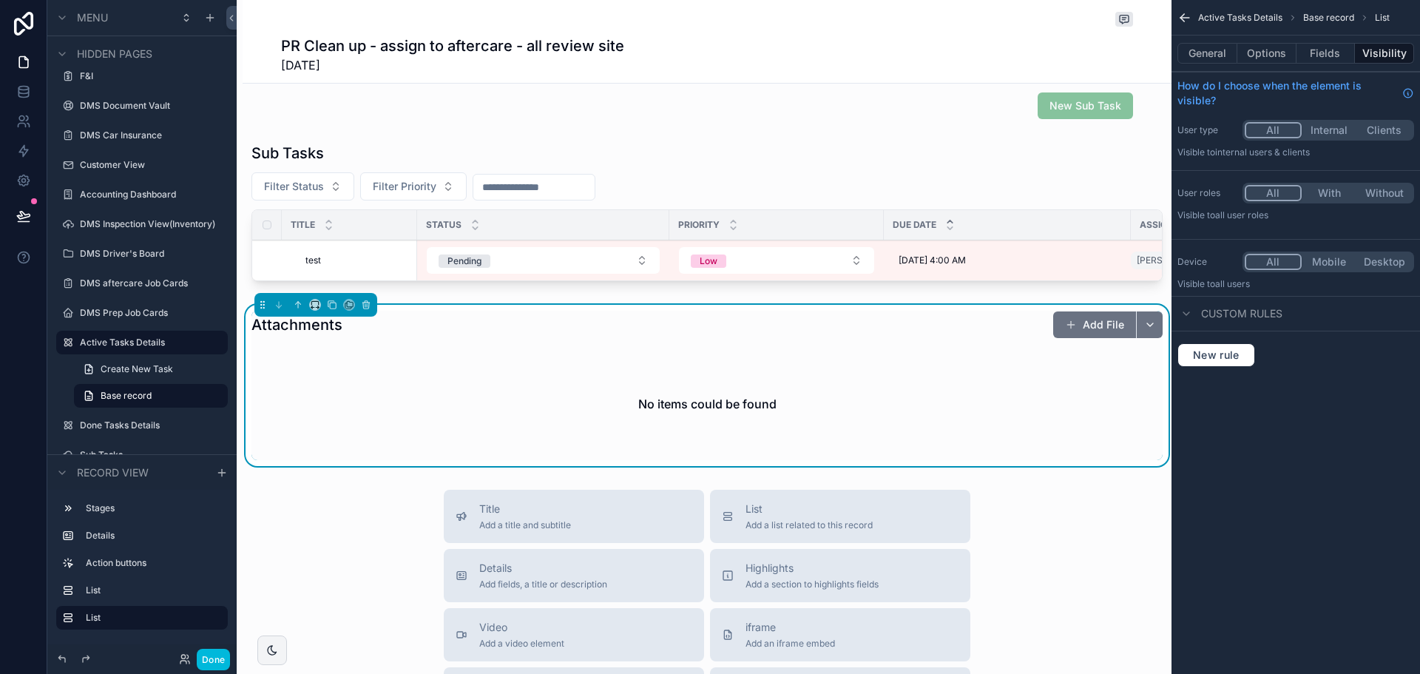
click at [1317, 56] on button "Fields" at bounding box center [1326, 53] width 59 height 21
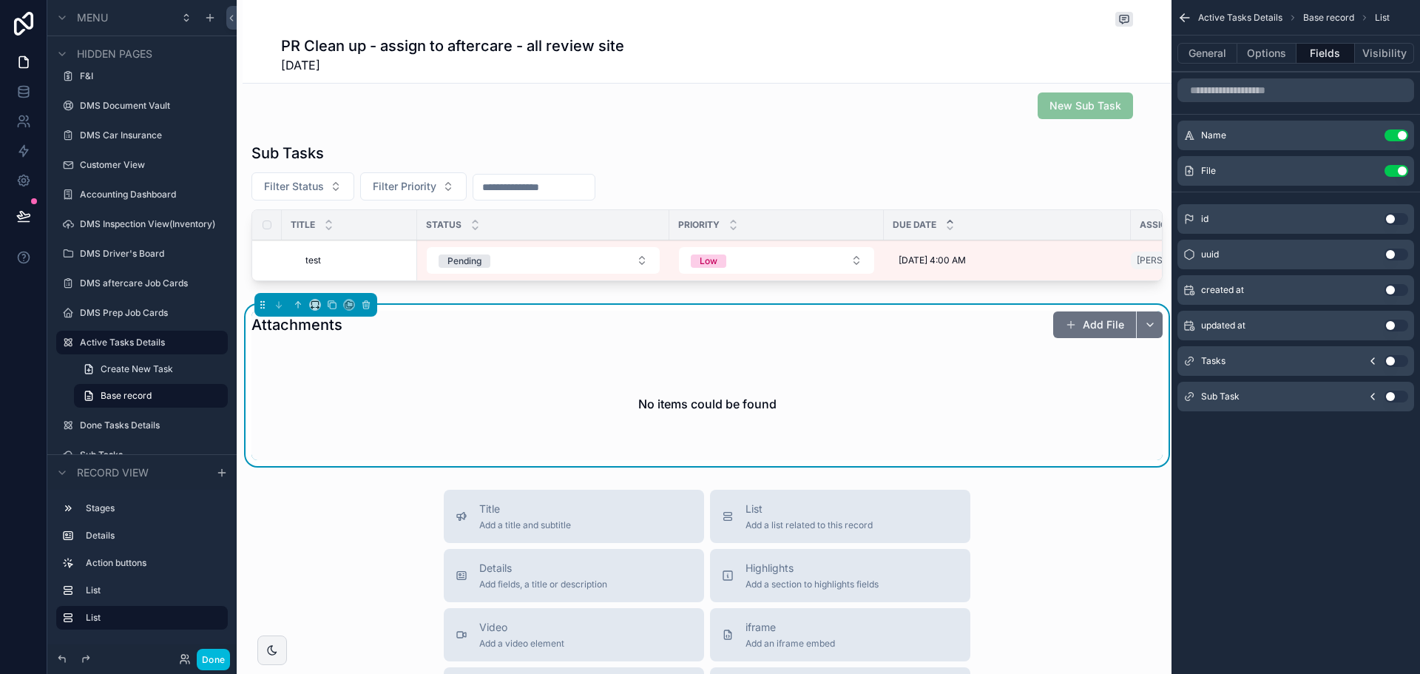
click at [1331, 16] on span "Base record" at bounding box center [1328, 18] width 51 height 12
click at [1241, 13] on span "Active Tasks Details" at bounding box center [1240, 18] width 84 height 12
click at [615, 171] on div "scrollable content" at bounding box center [707, 215] width 929 height 156
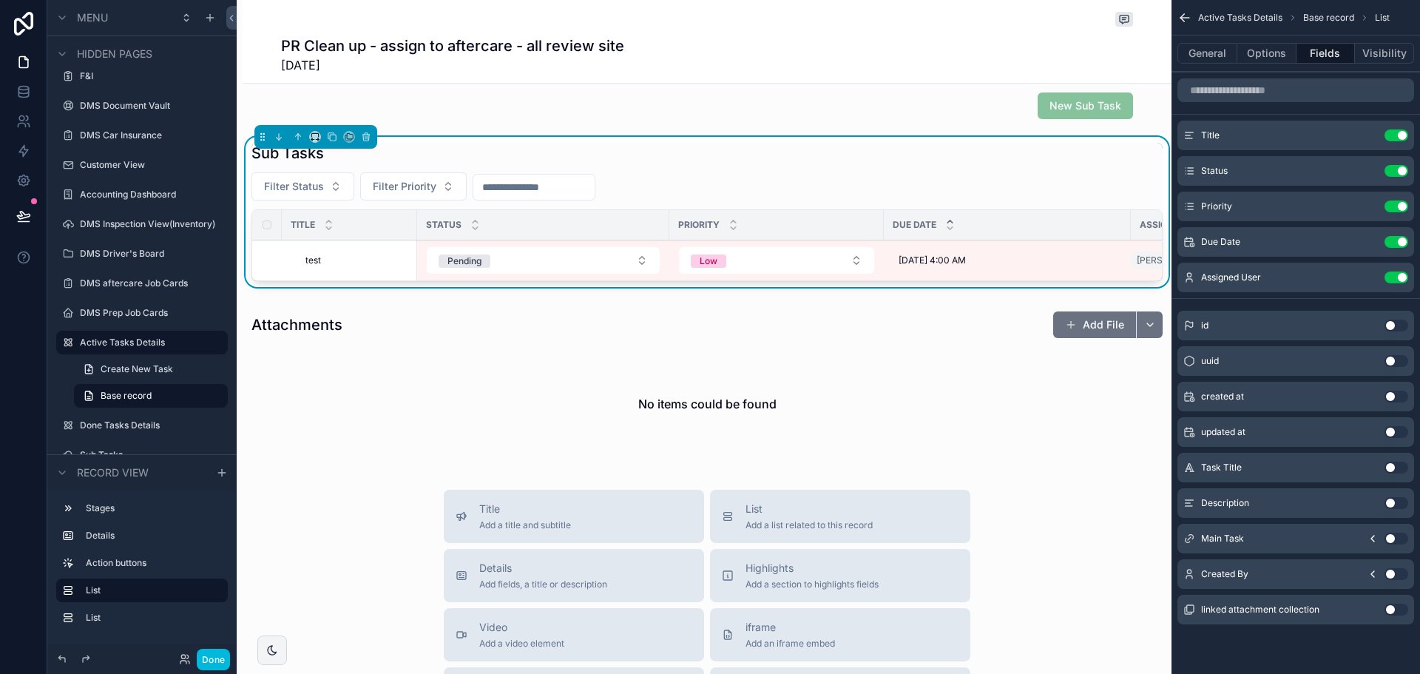
click at [0, 0] on icon "scrollable content" at bounding box center [0, 0] width 0 height 0
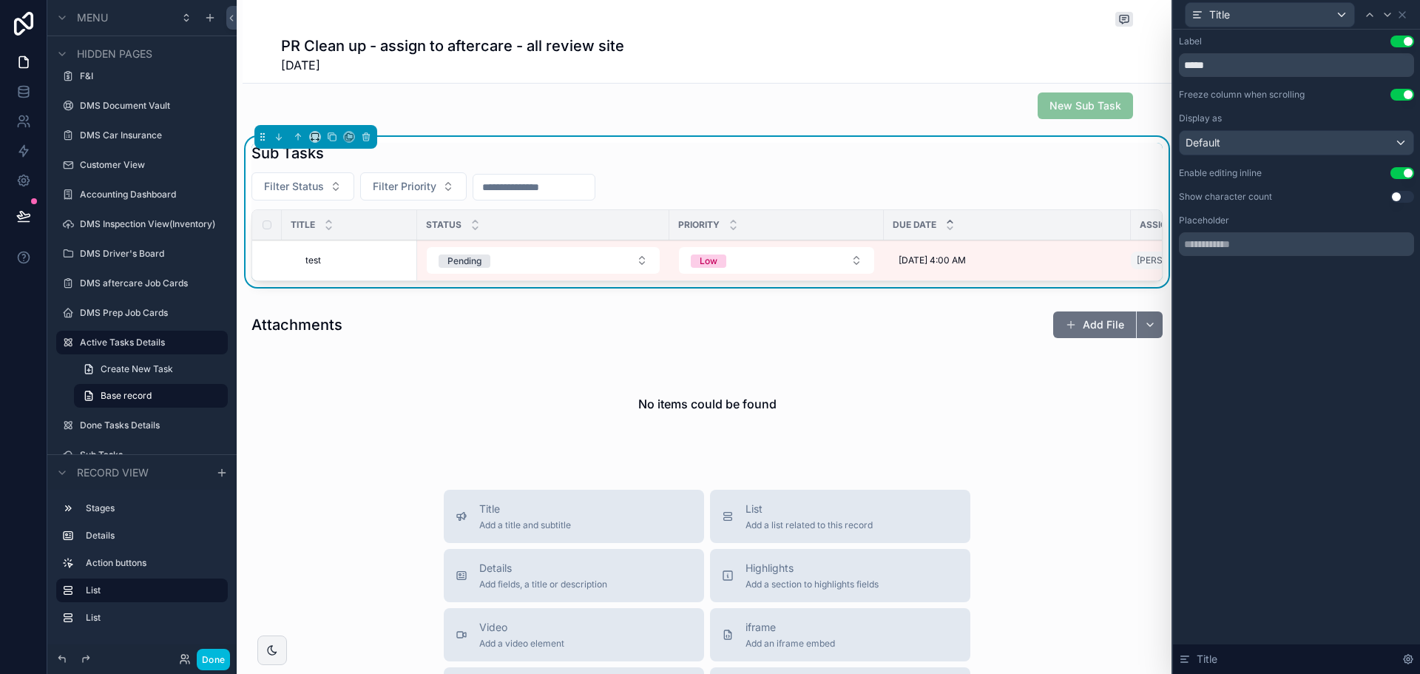
click at [1400, 95] on button "Use setting" at bounding box center [1403, 95] width 24 height 12
click at [1399, 174] on button "Use setting" at bounding box center [1403, 173] width 24 height 12
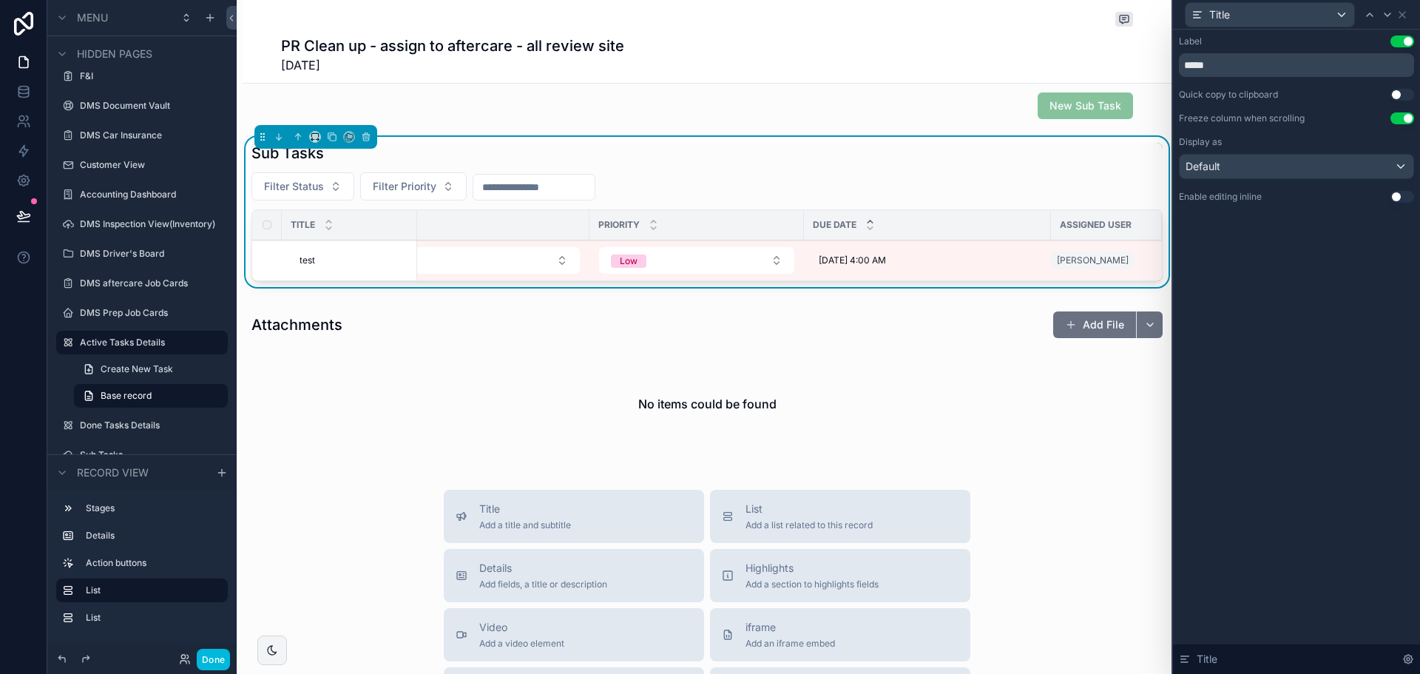
scroll to position [0, 0]
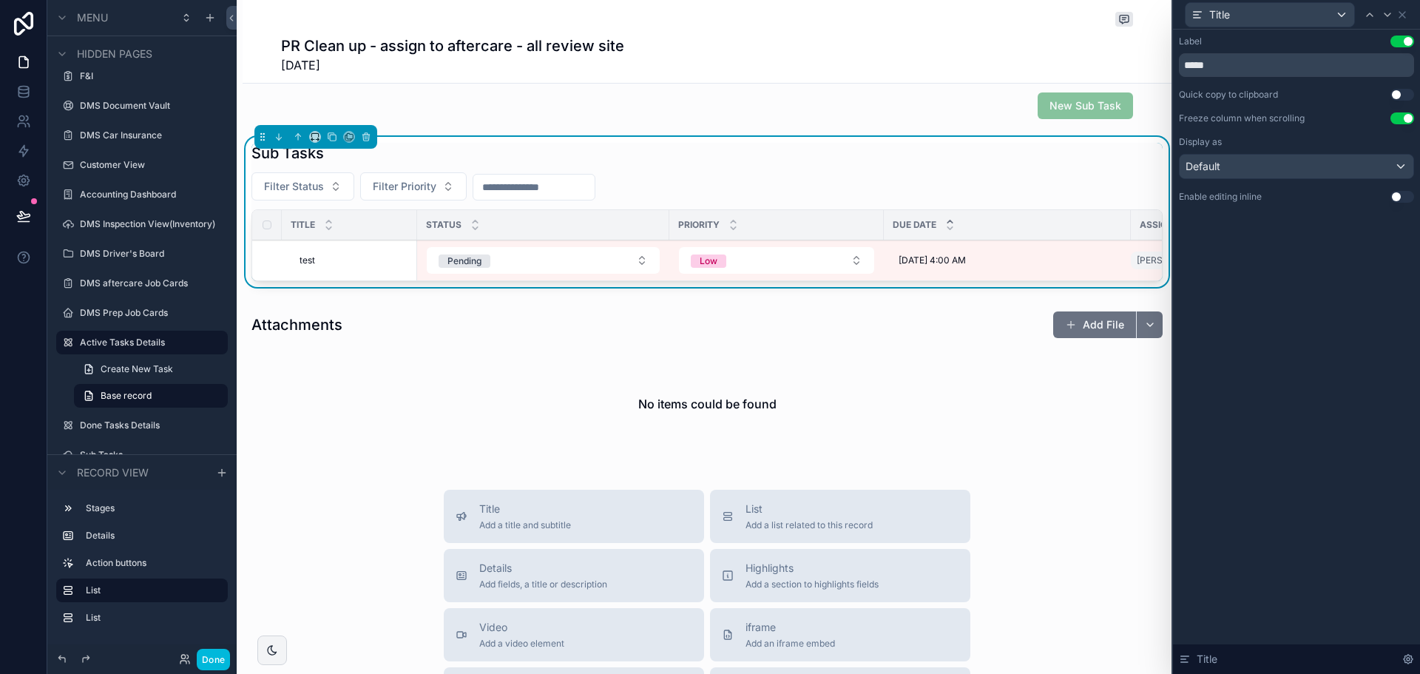
click at [1400, 118] on button "Use setting" at bounding box center [1403, 118] width 24 height 12
click at [1369, 9] on icon at bounding box center [1370, 15] width 12 height 12
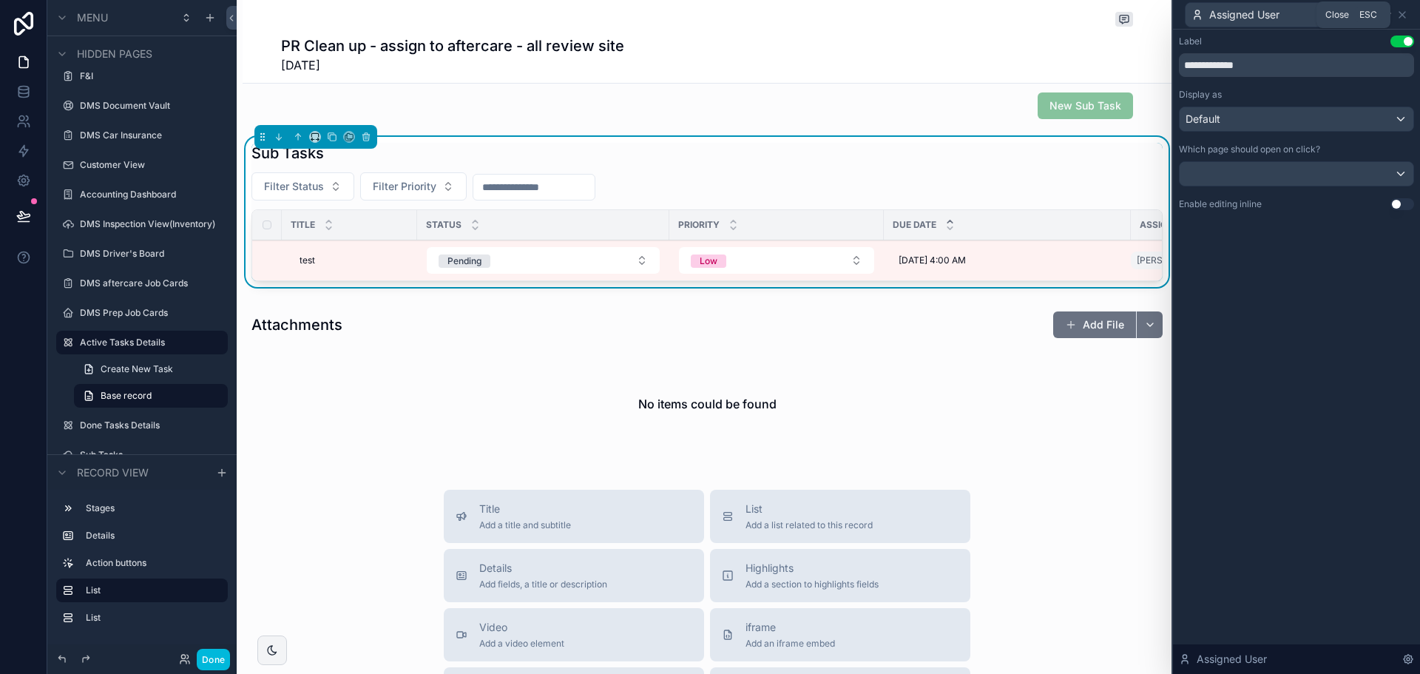
click at [1401, 15] on icon at bounding box center [1403, 15] width 12 height 12
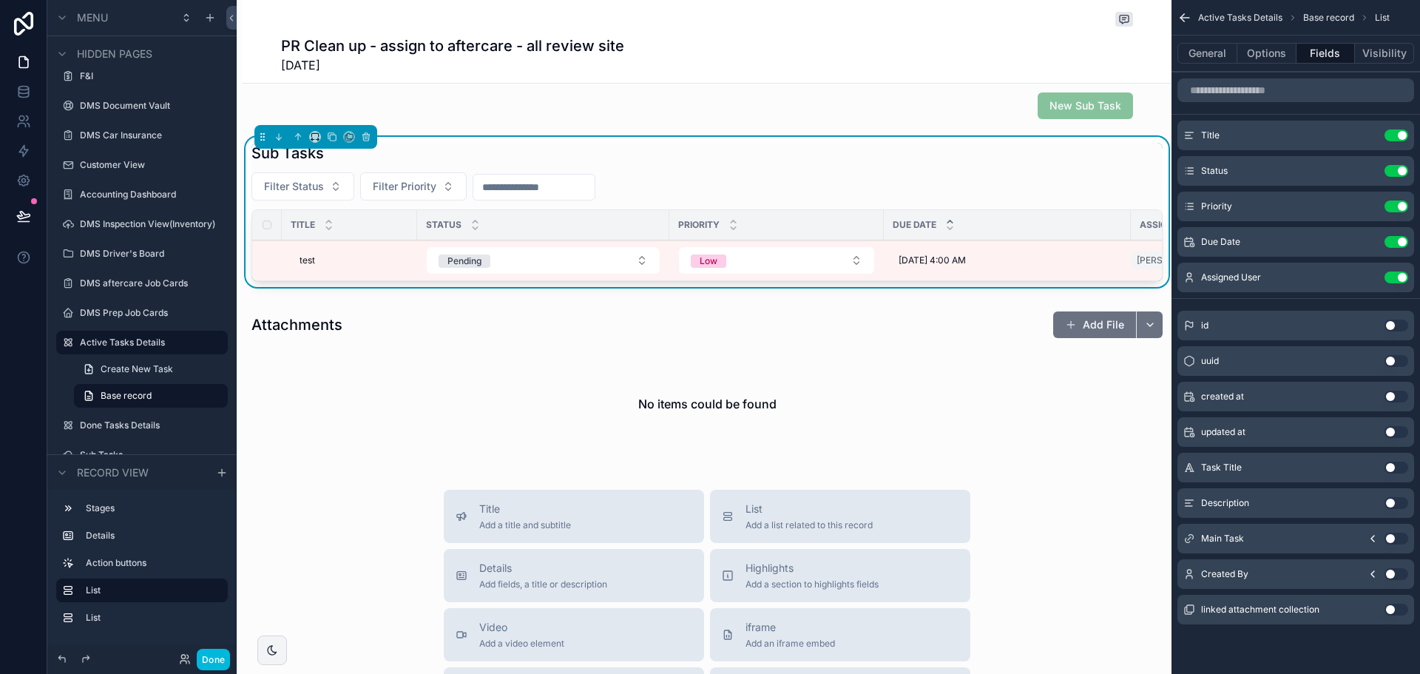
click at [1389, 279] on button "Use setting" at bounding box center [1397, 277] width 24 height 12
click at [350, 240] on th "Title" at bounding box center [349, 225] width 135 height 30
click at [302, 263] on span "test" at bounding box center [308, 260] width 16 height 12
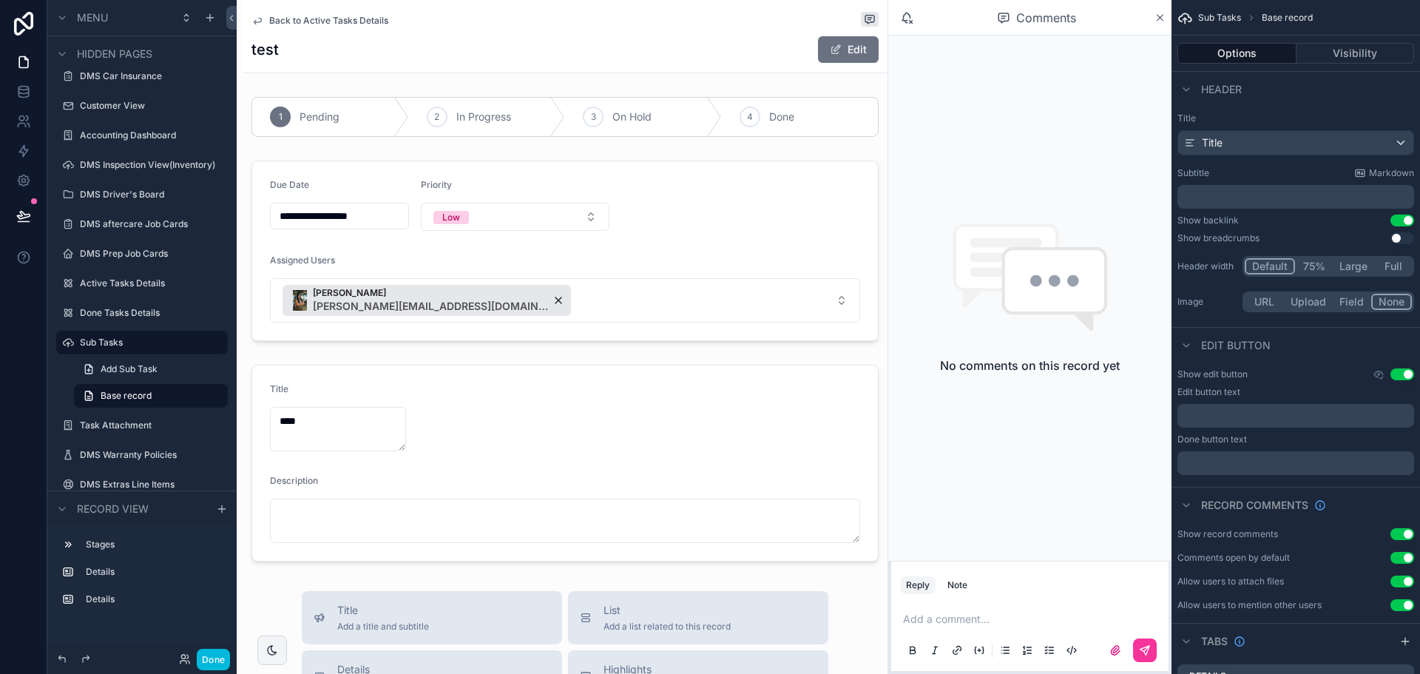
click at [591, 297] on div "scrollable content" at bounding box center [565, 251] width 645 height 192
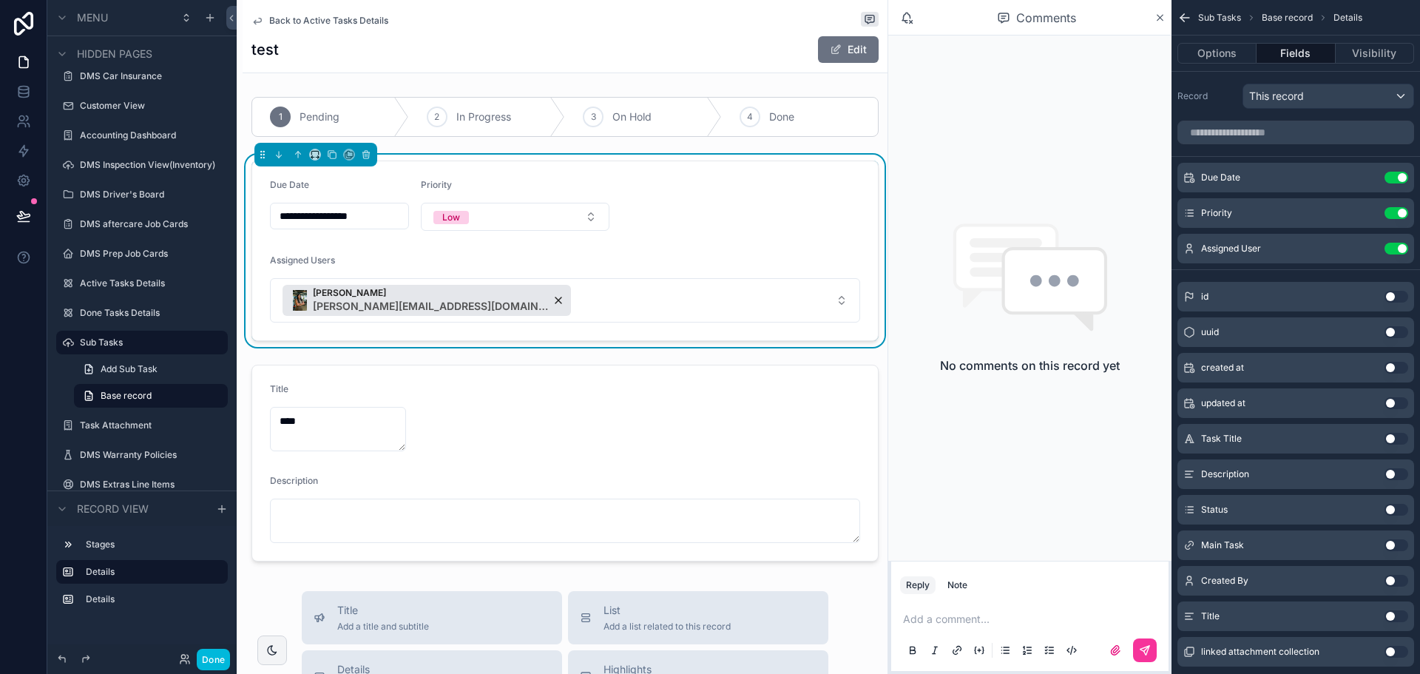
click at [0, 0] on icon "scrollable content" at bounding box center [0, 0] width 0 height 0
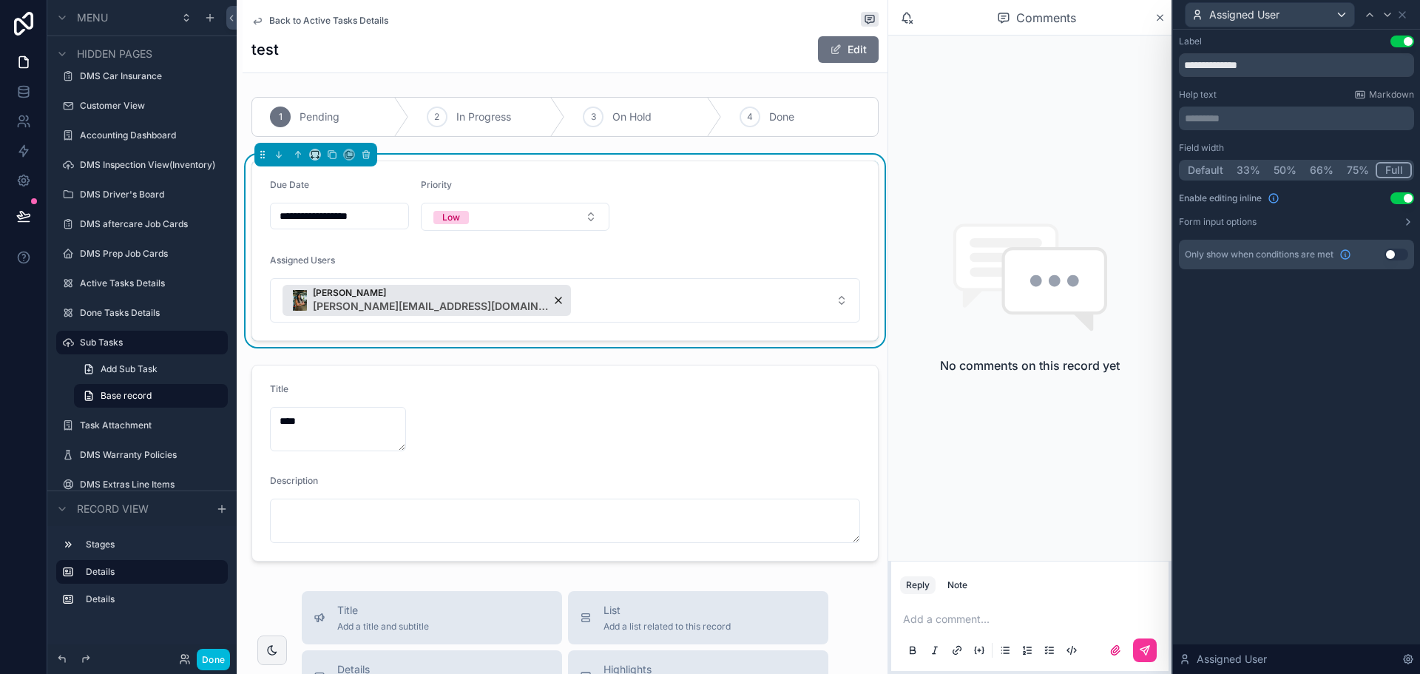
click at [271, 19] on span "Back to Active Tasks Details" at bounding box center [328, 21] width 119 height 12
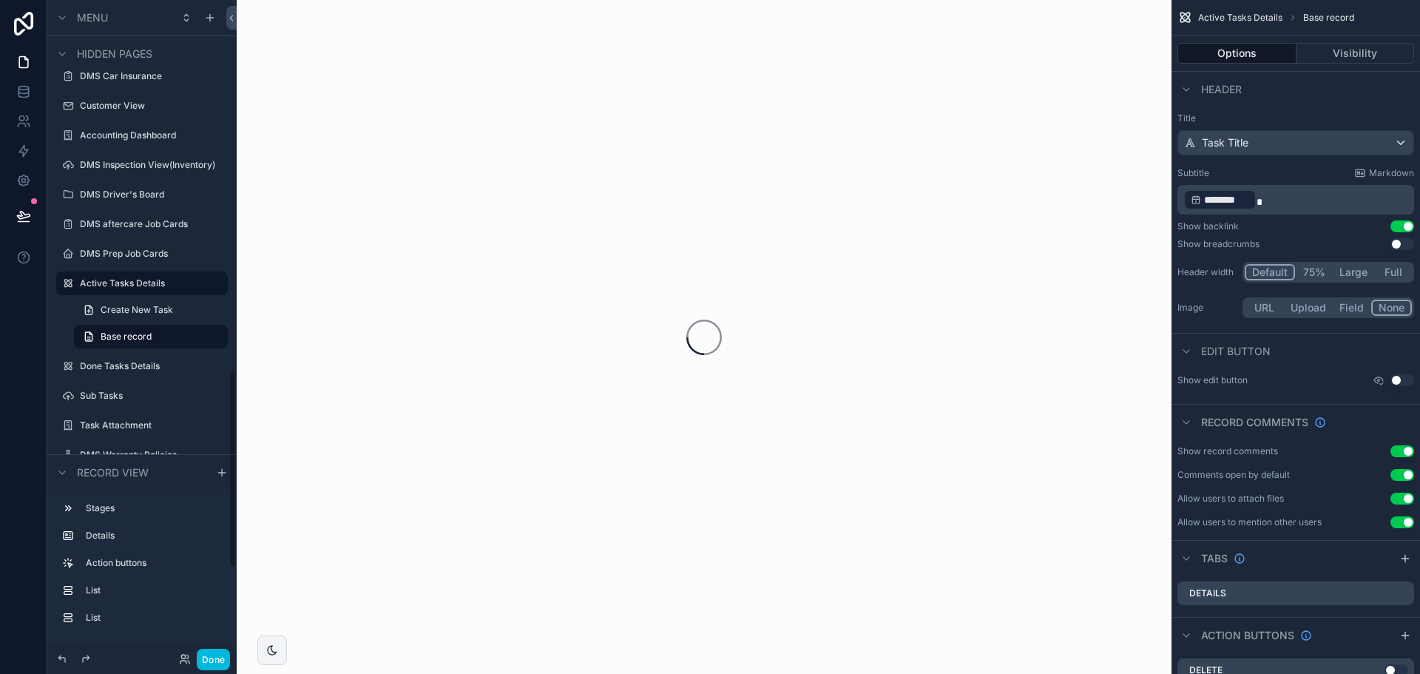
scroll to position [1227, 0]
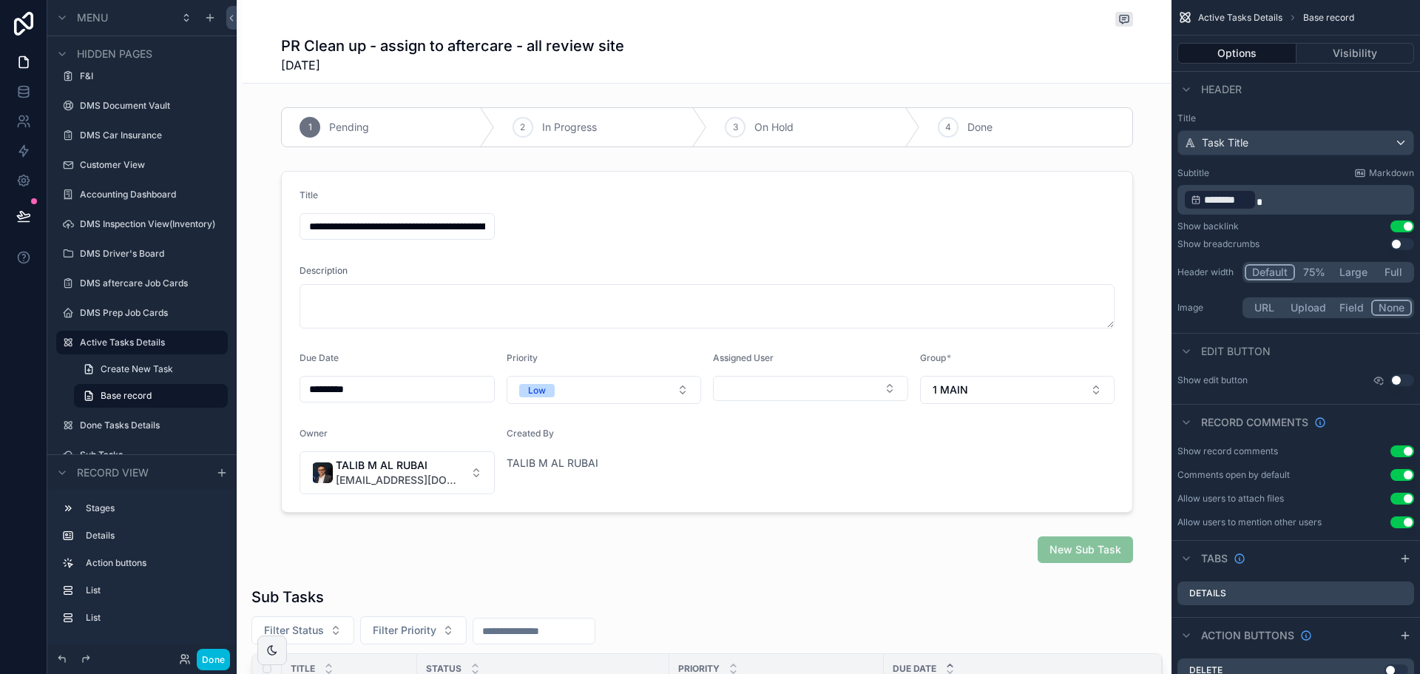
click at [576, 245] on div "scrollable content" at bounding box center [707, 342] width 929 height 354
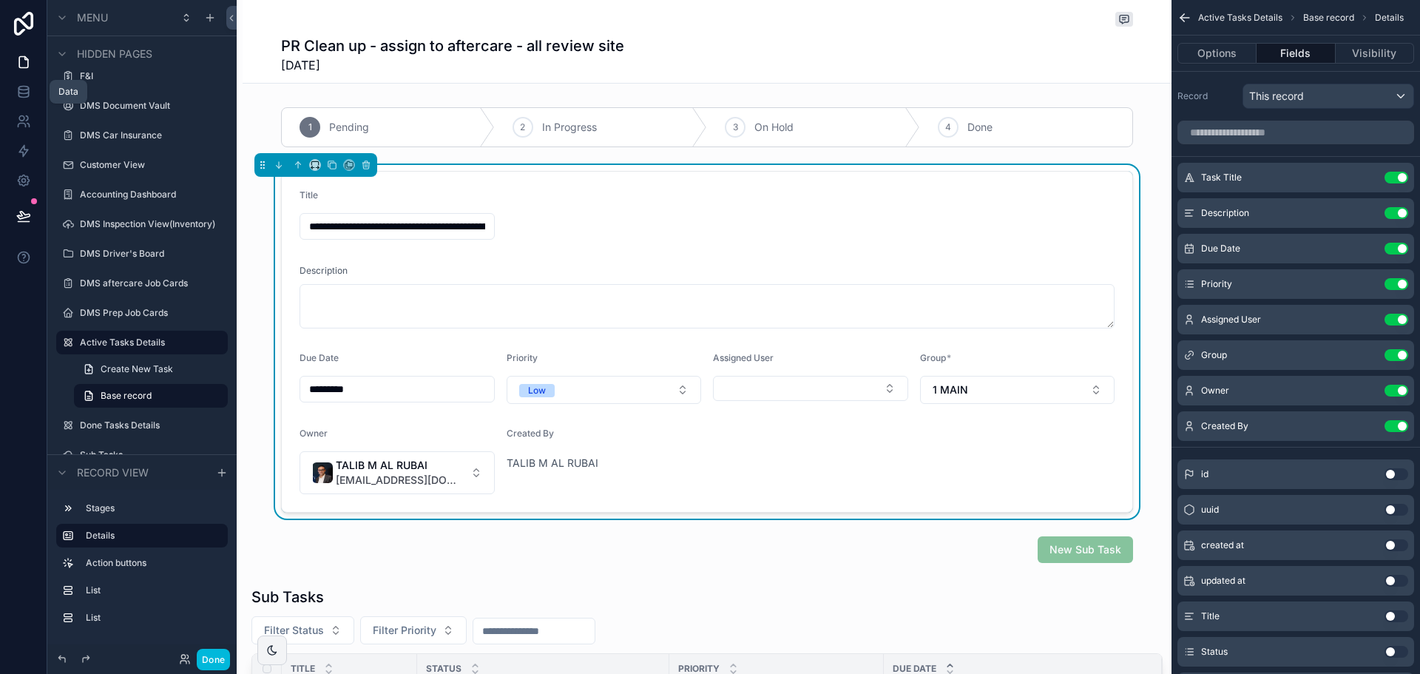
click at [17, 95] on icon at bounding box center [23, 91] width 15 height 15
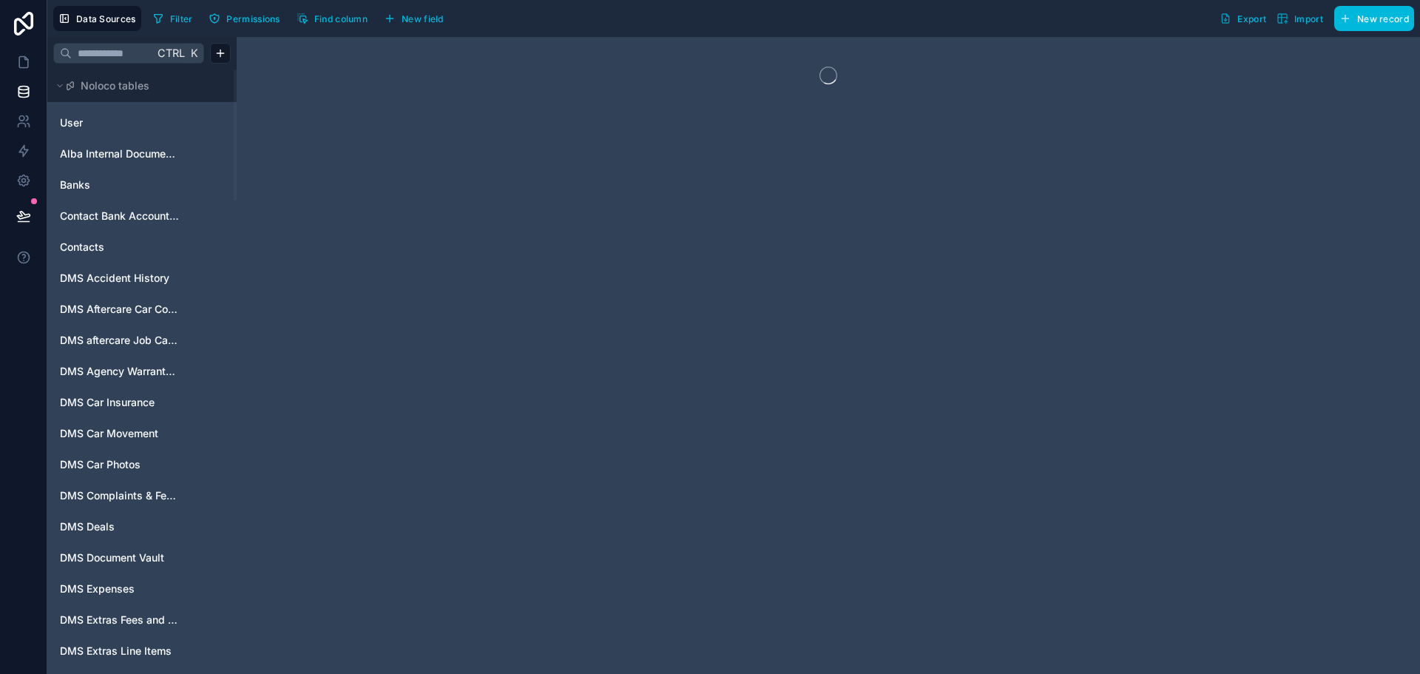
click at [129, 51] on input "text" at bounding box center [113, 53] width 82 height 27
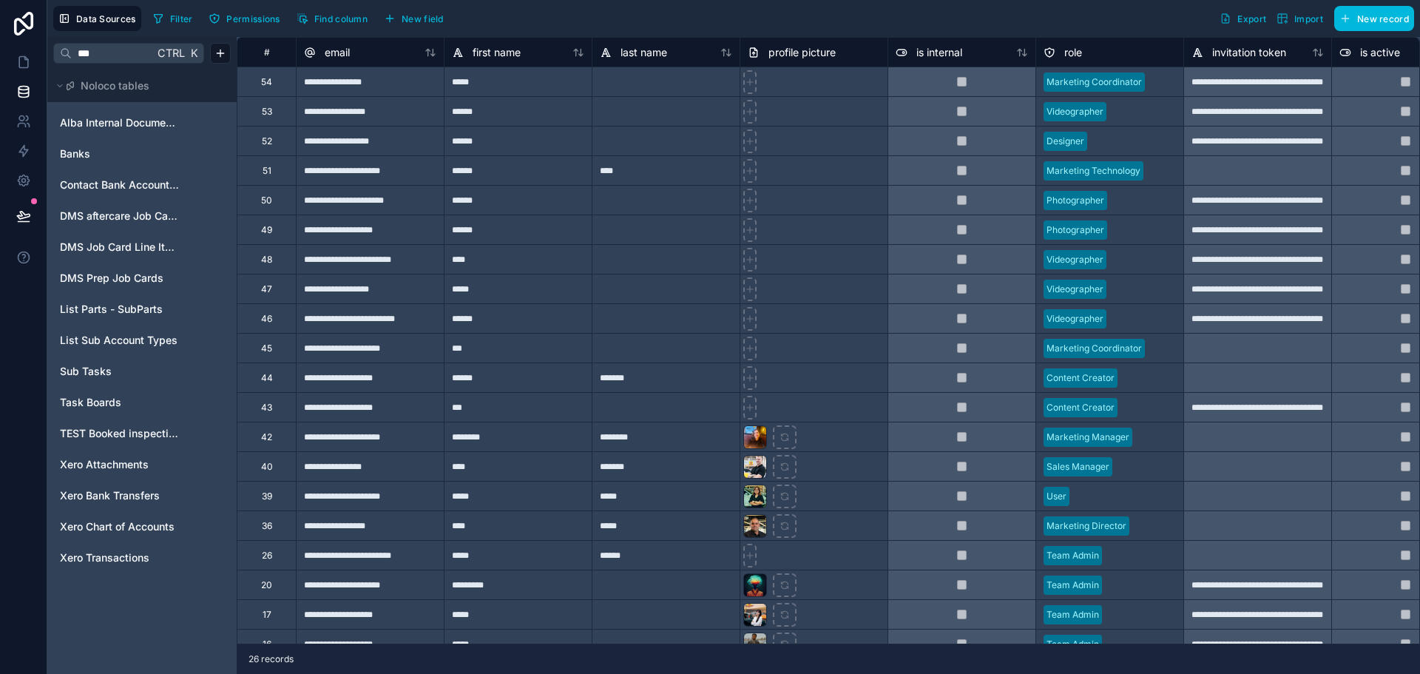
type input "***"
click at [100, 404] on span "Task Boards" at bounding box center [90, 402] width 61 height 15
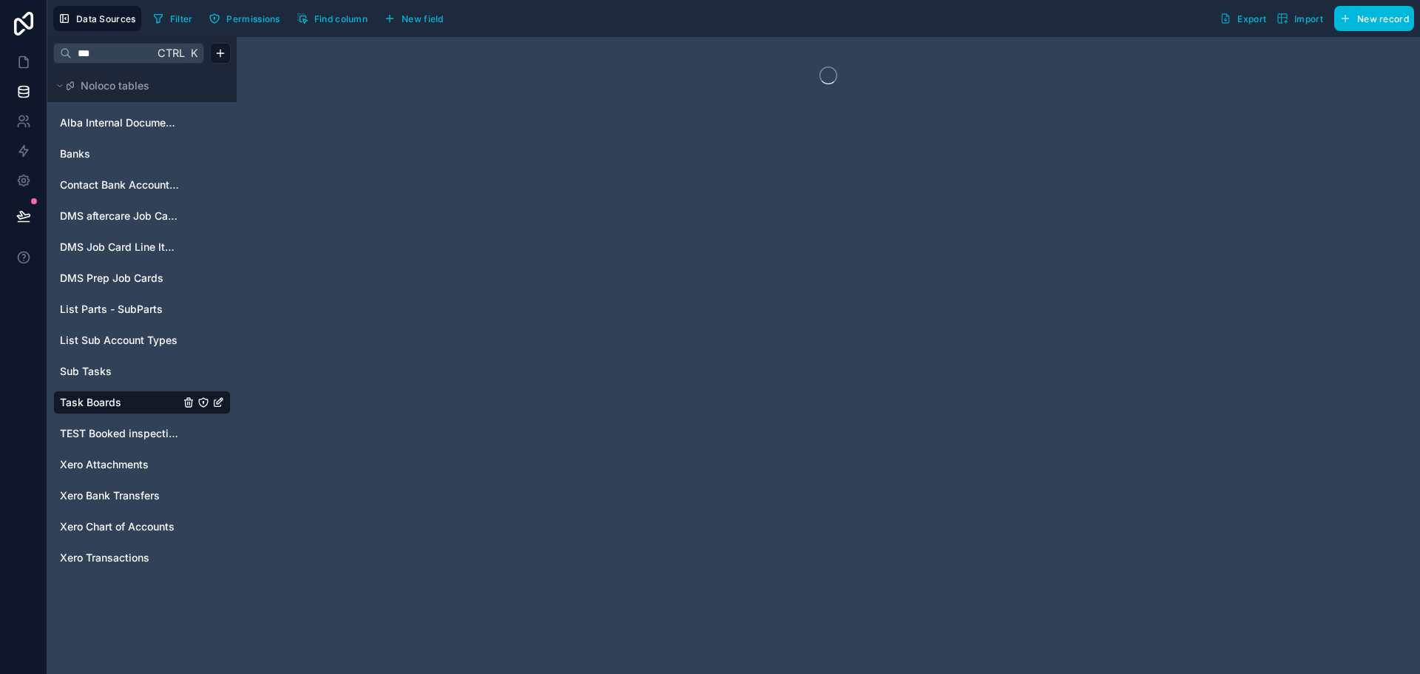
click at [100, 403] on span "Task Boards" at bounding box center [90, 402] width 61 height 15
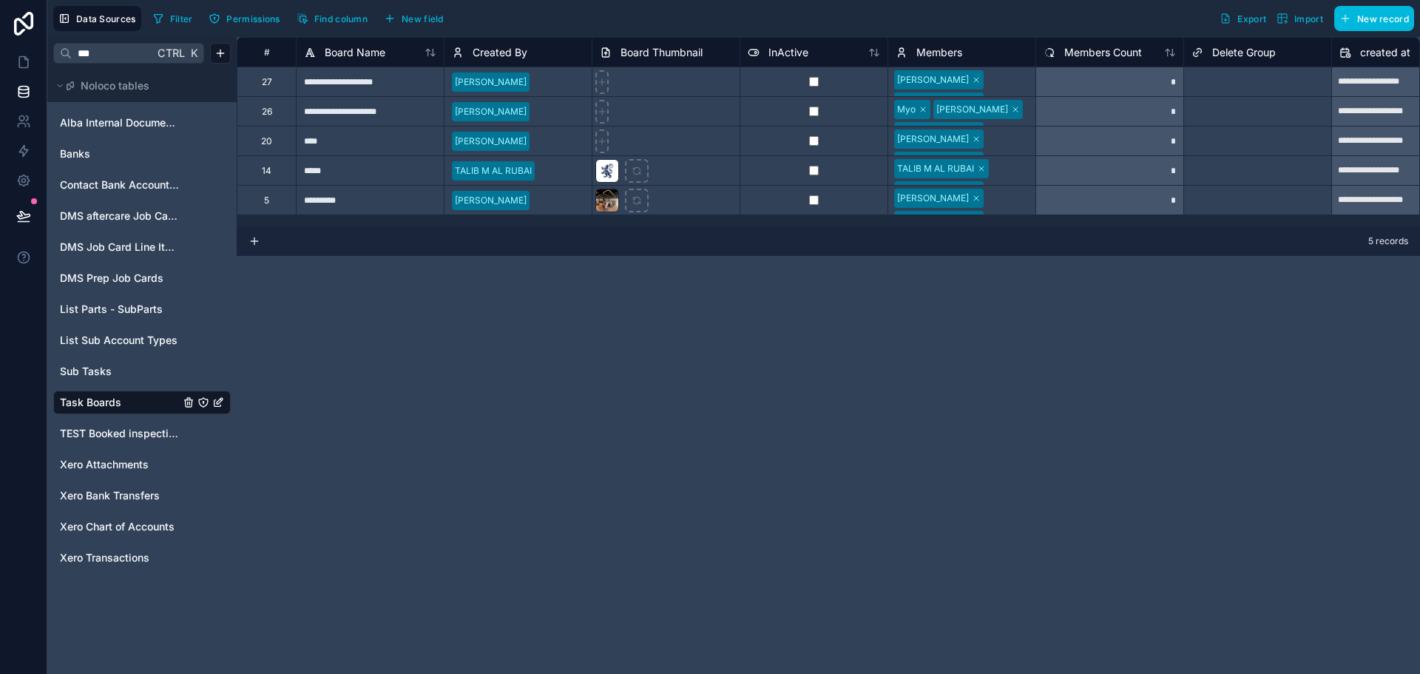
click at [999, 169] on div "TALIB M AL RUBAI Jhazz Kenan" at bounding box center [961, 170] width 147 height 29
click at [999, 169] on div "TALIB M AL RUBAI Jhazz Kenan" at bounding box center [961, 180] width 147 height 49
type input "**"
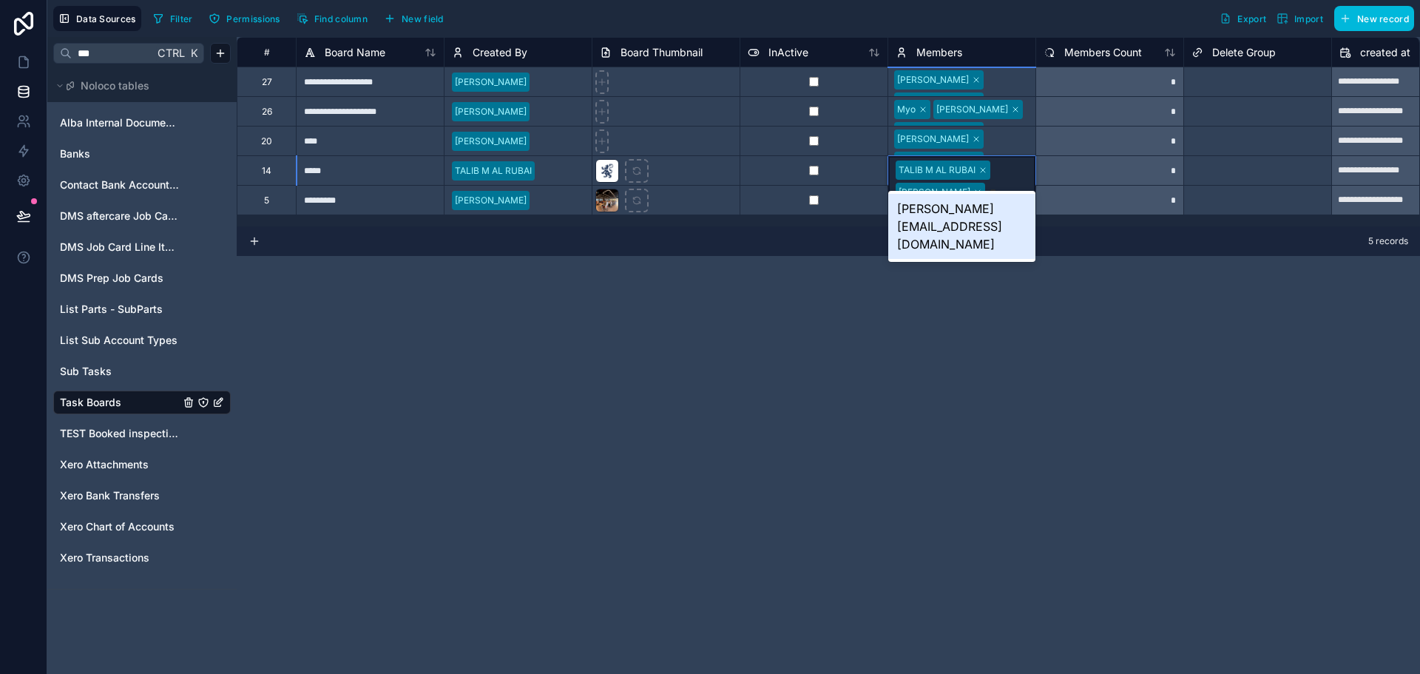
click at [970, 210] on div "[PERSON_NAME][EMAIL_ADDRESS][DOMAIN_NAME]" at bounding box center [961, 226] width 147 height 65
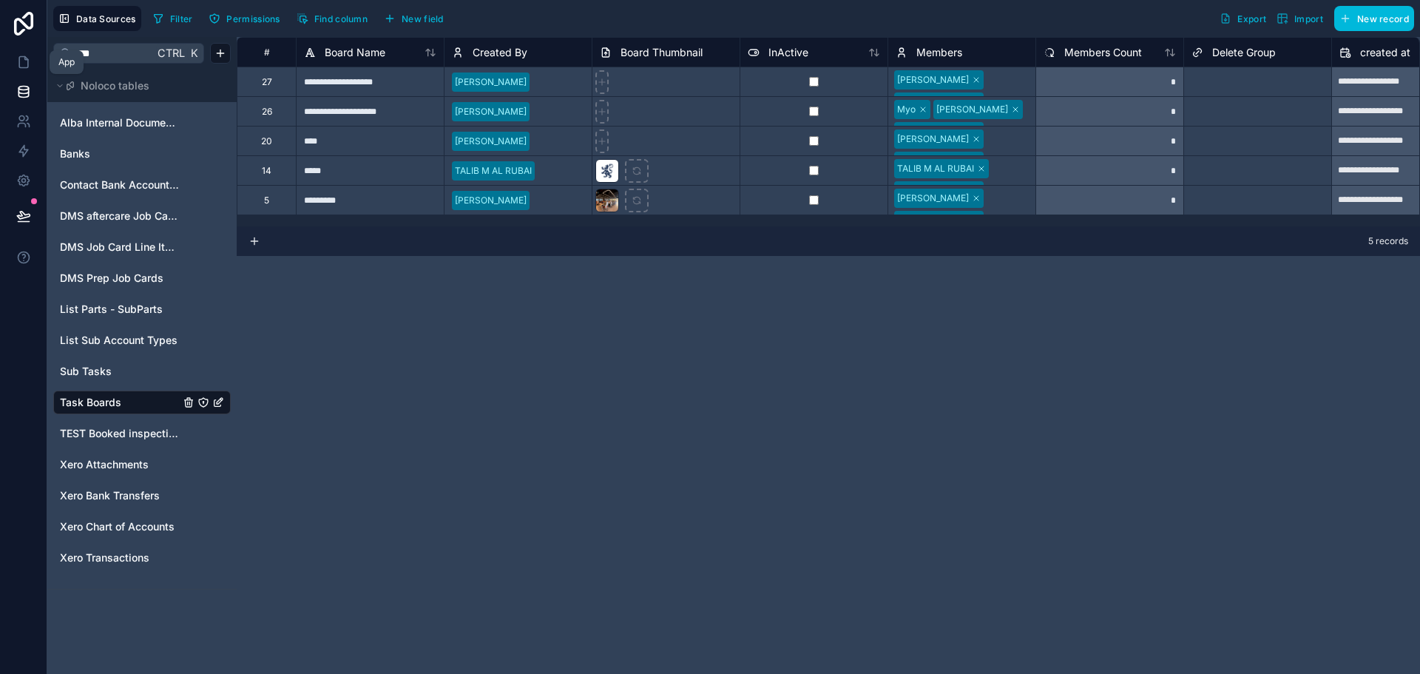
click at [17, 64] on icon at bounding box center [23, 62] width 15 height 15
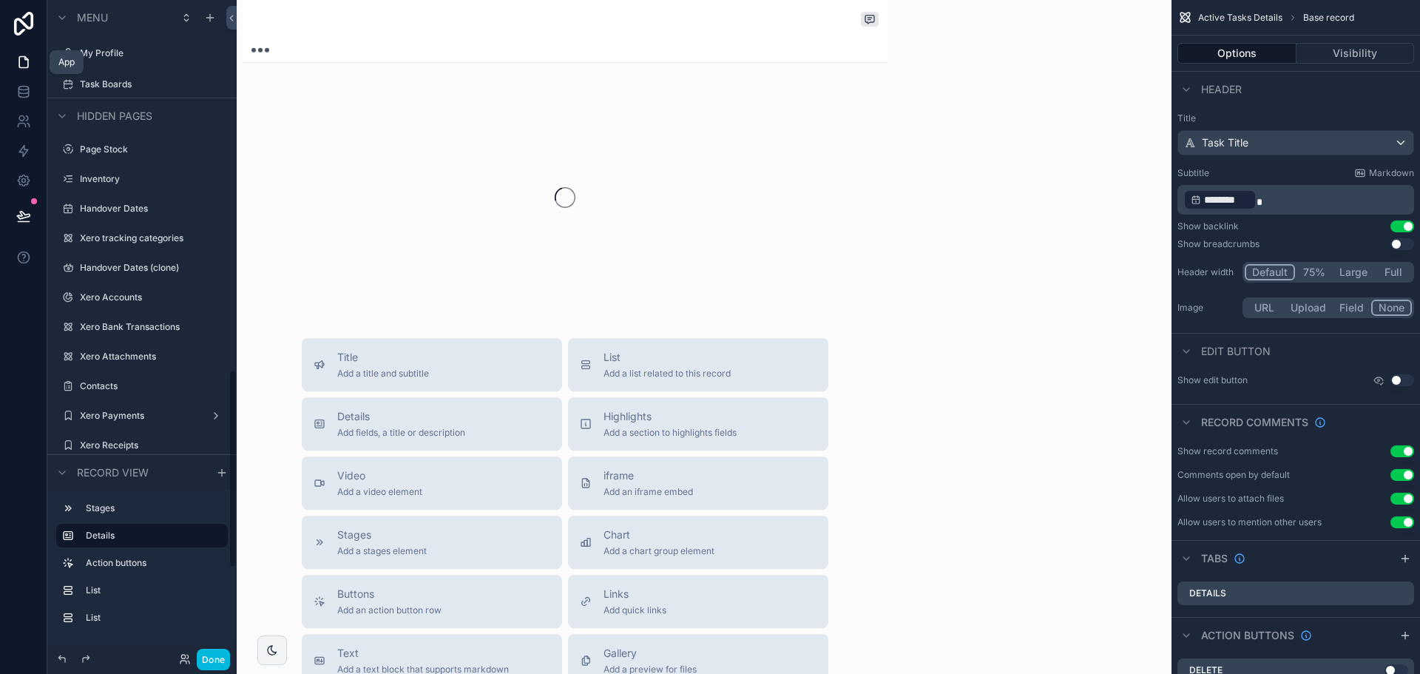
scroll to position [1227, 0]
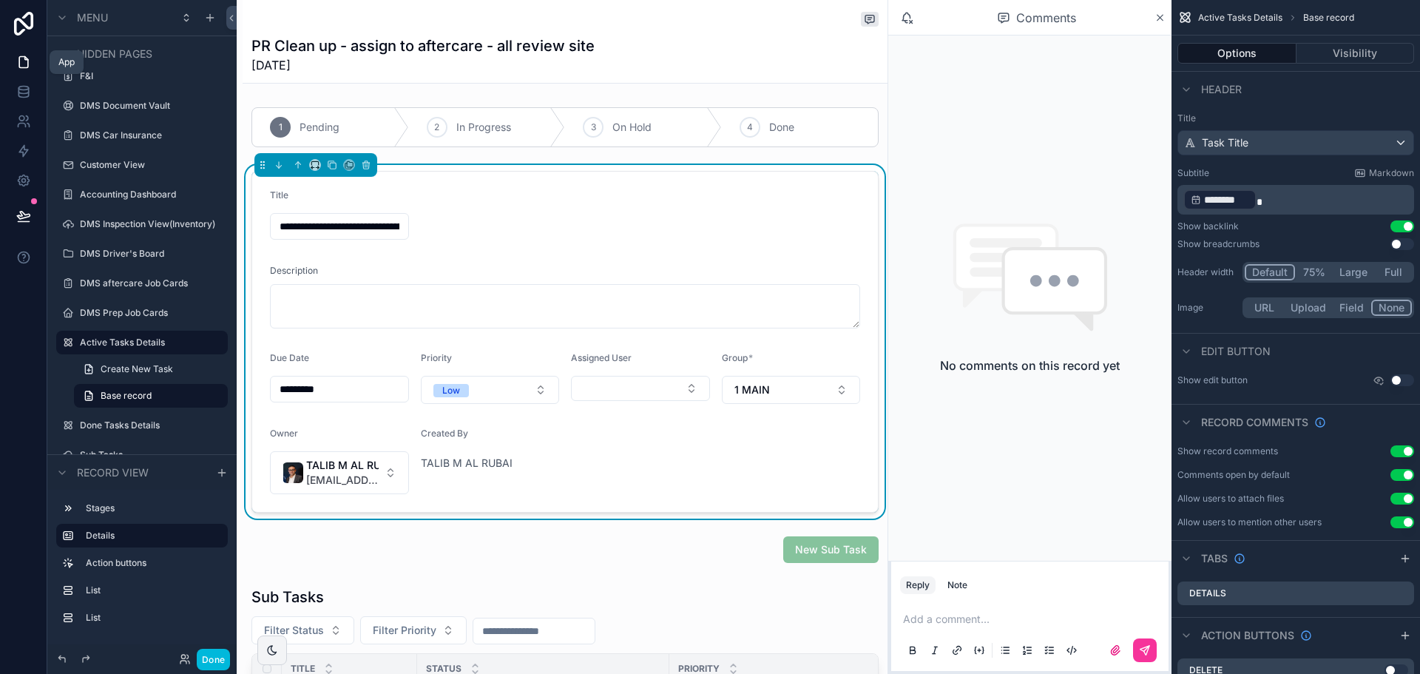
click at [13, 61] on link at bounding box center [23, 62] width 47 height 30
click at [19, 87] on icon at bounding box center [23, 89] width 10 height 4
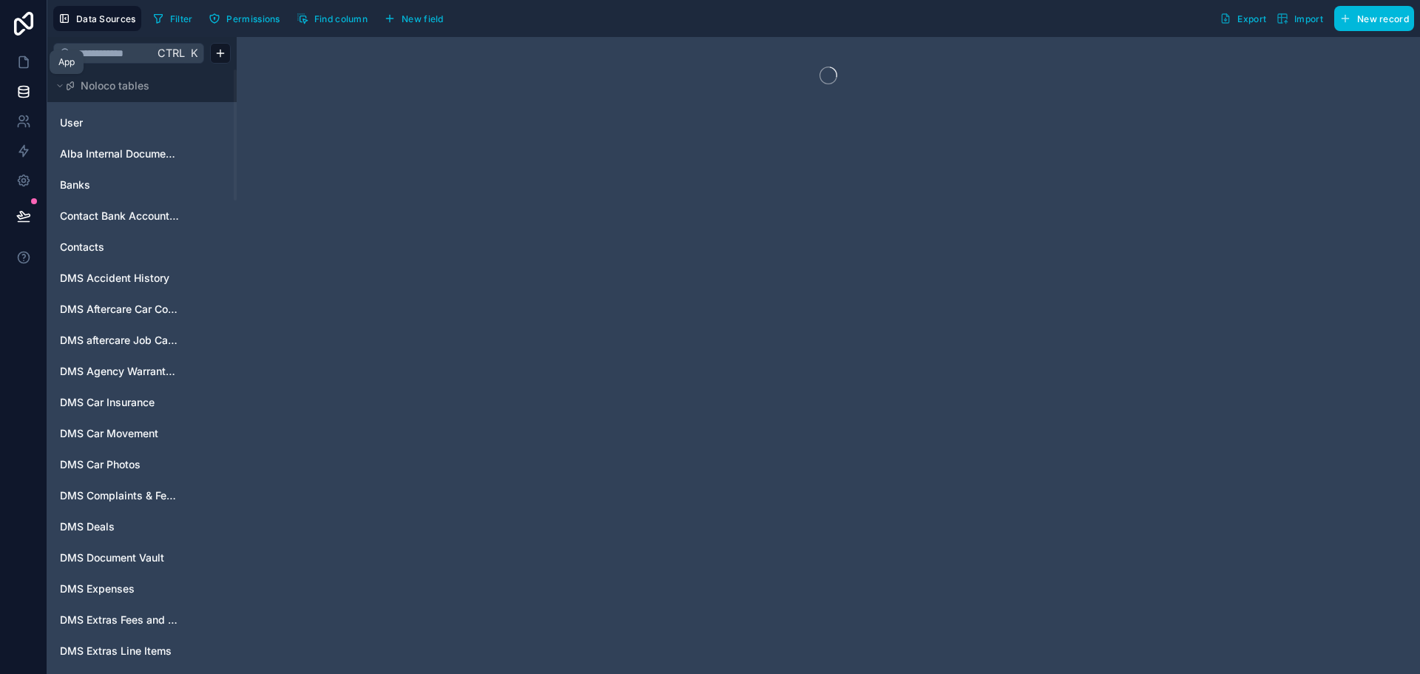
click at [31, 61] on link at bounding box center [23, 62] width 47 height 30
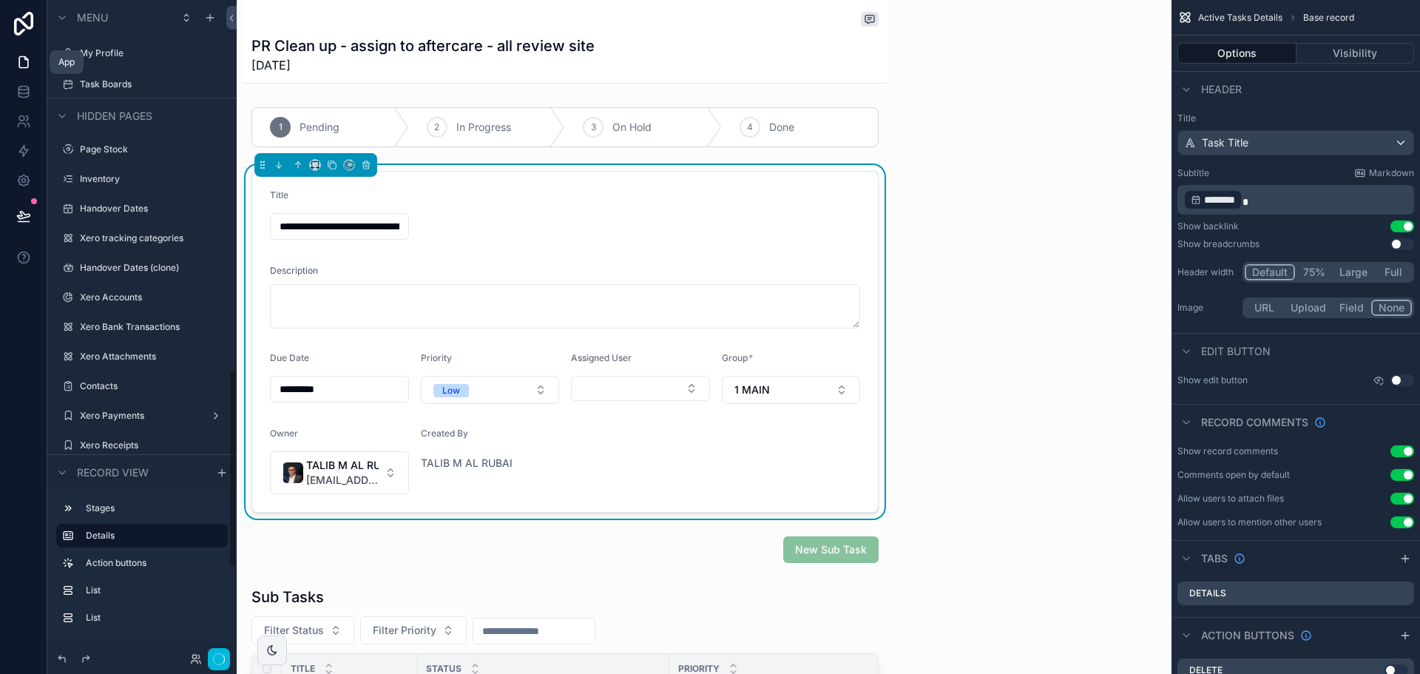
scroll to position [1227, 0]
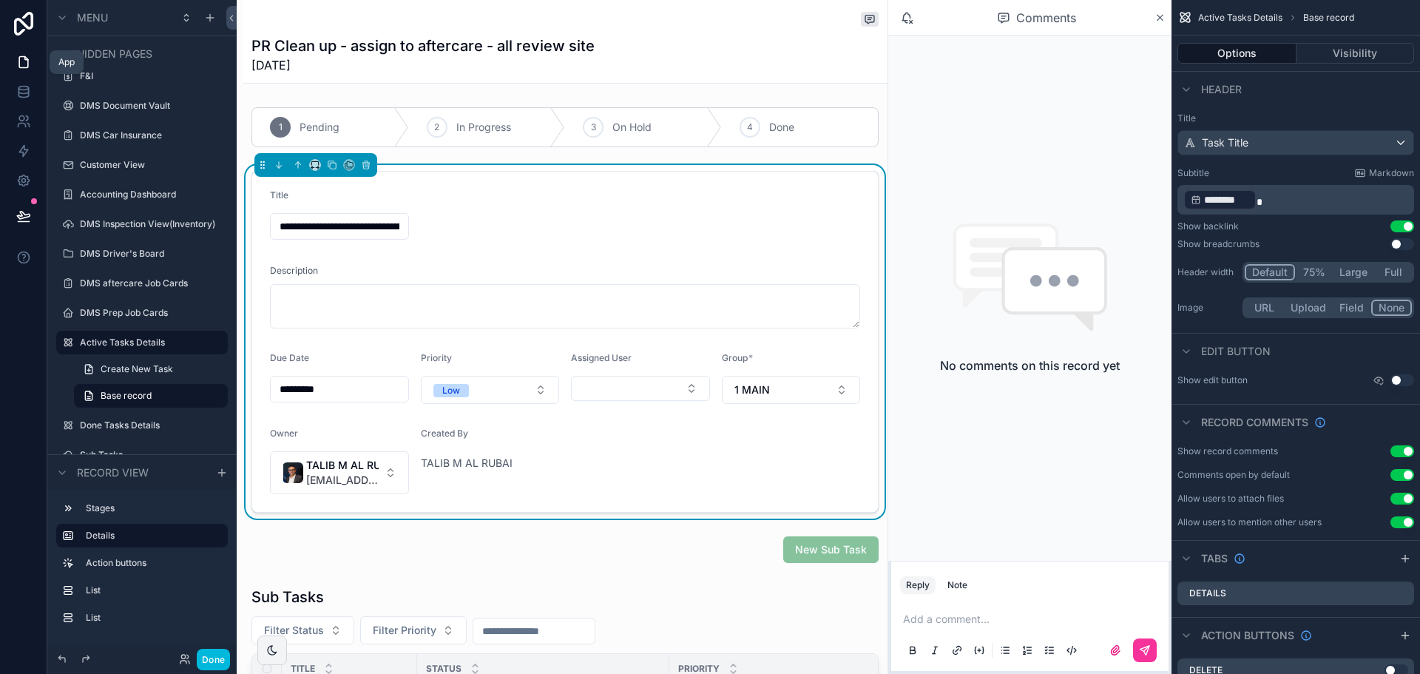
click at [18, 50] on link at bounding box center [23, 62] width 47 height 30
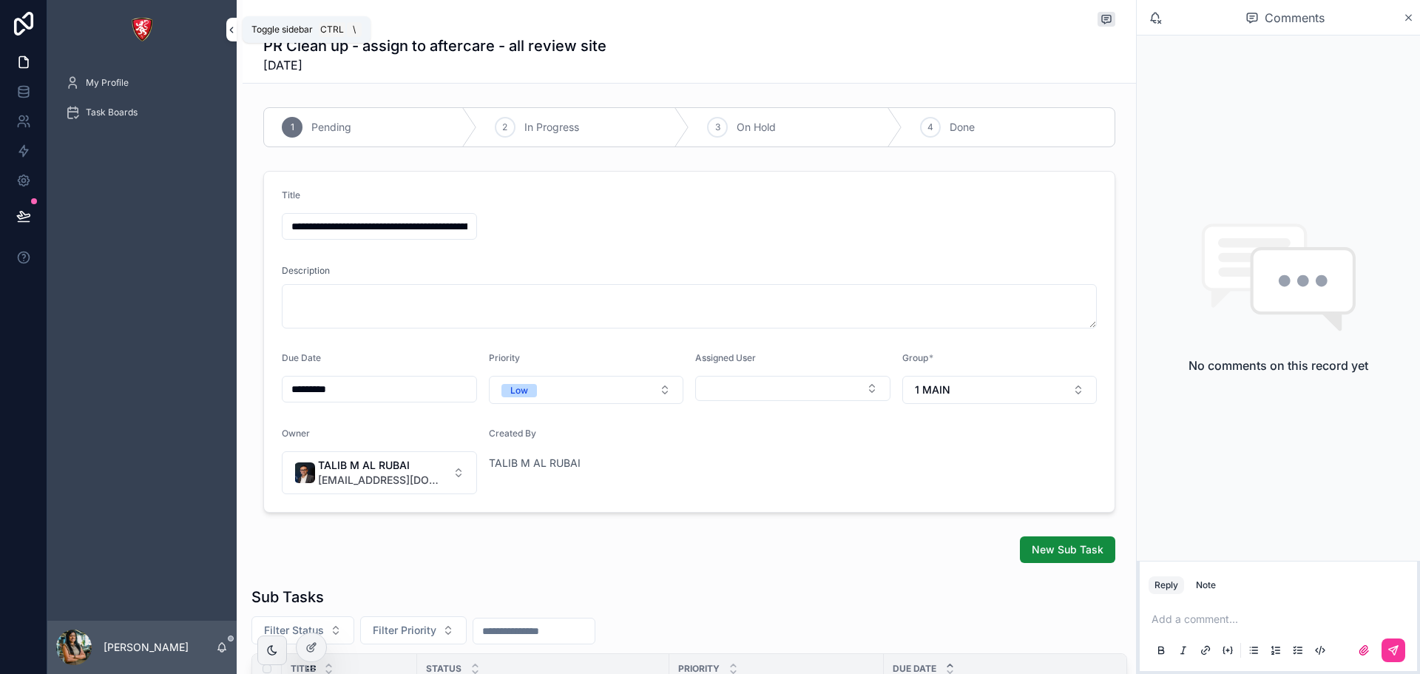
click at [232, 34] on icon "scrollable content" at bounding box center [231, 29] width 10 height 11
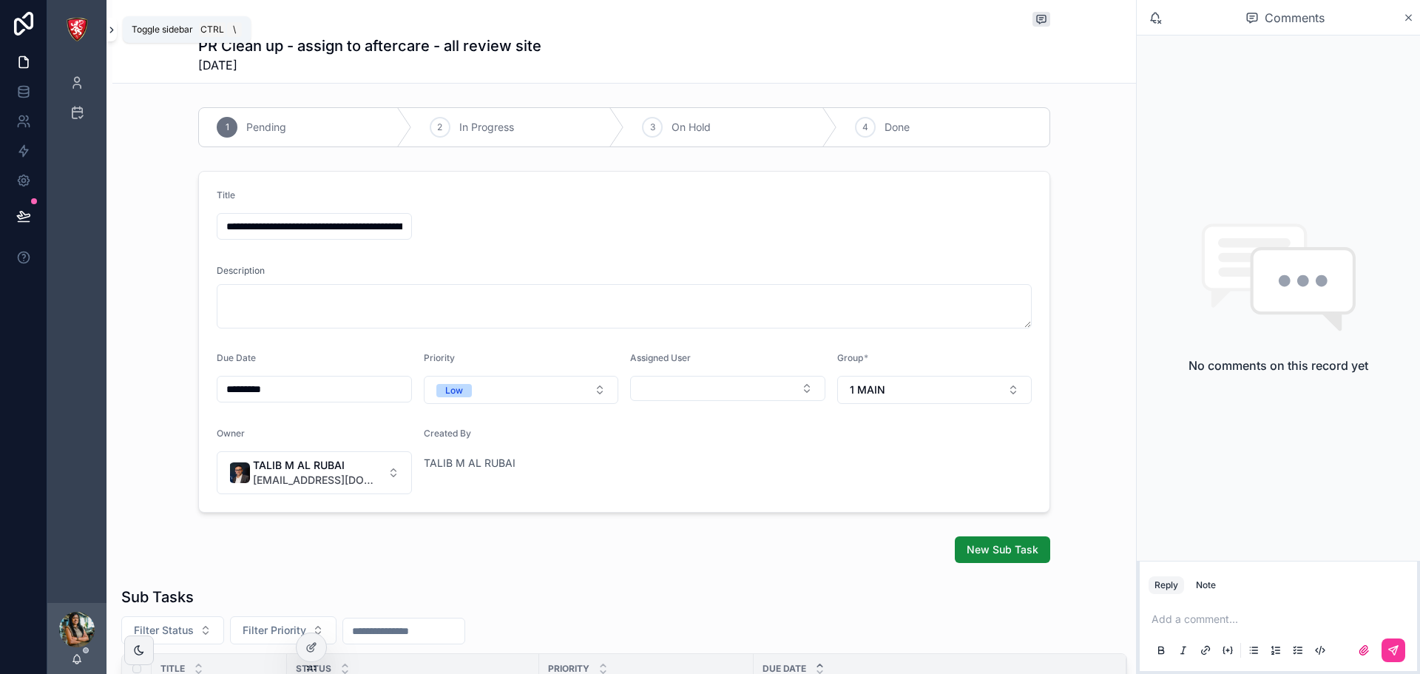
click at [112, 38] on button "scrollable content" at bounding box center [112, 30] width 10 height 24
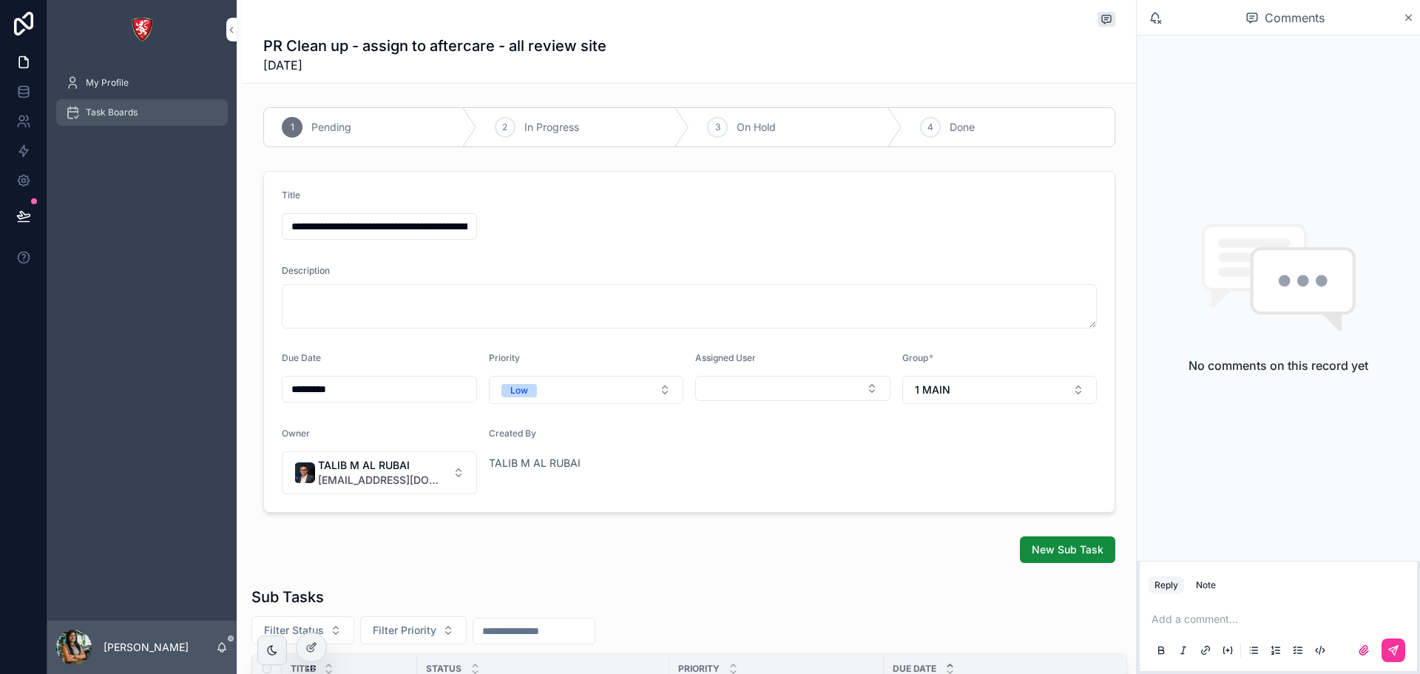
click at [101, 115] on span "Task Boards" at bounding box center [112, 113] width 52 height 12
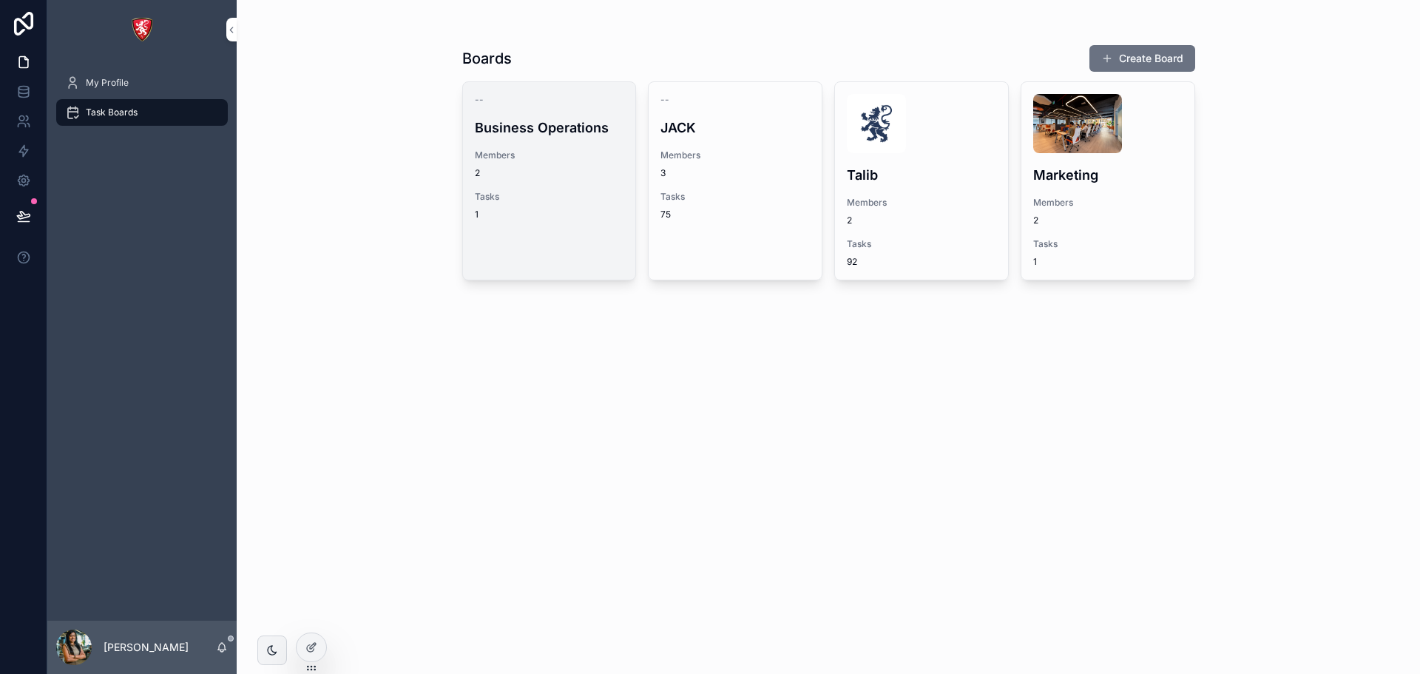
click at [519, 178] on span "2" at bounding box center [549, 173] width 149 height 12
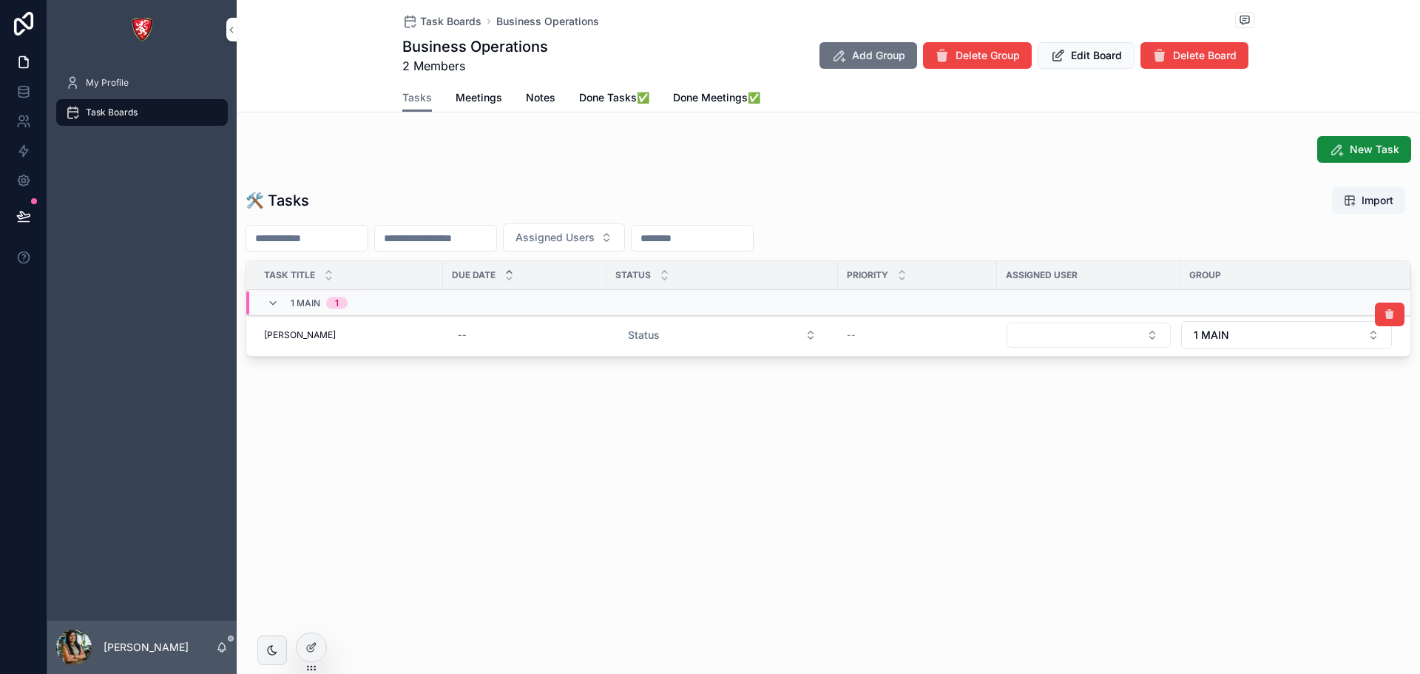
click at [368, 335] on div "Chris Chris" at bounding box center [349, 335] width 170 height 12
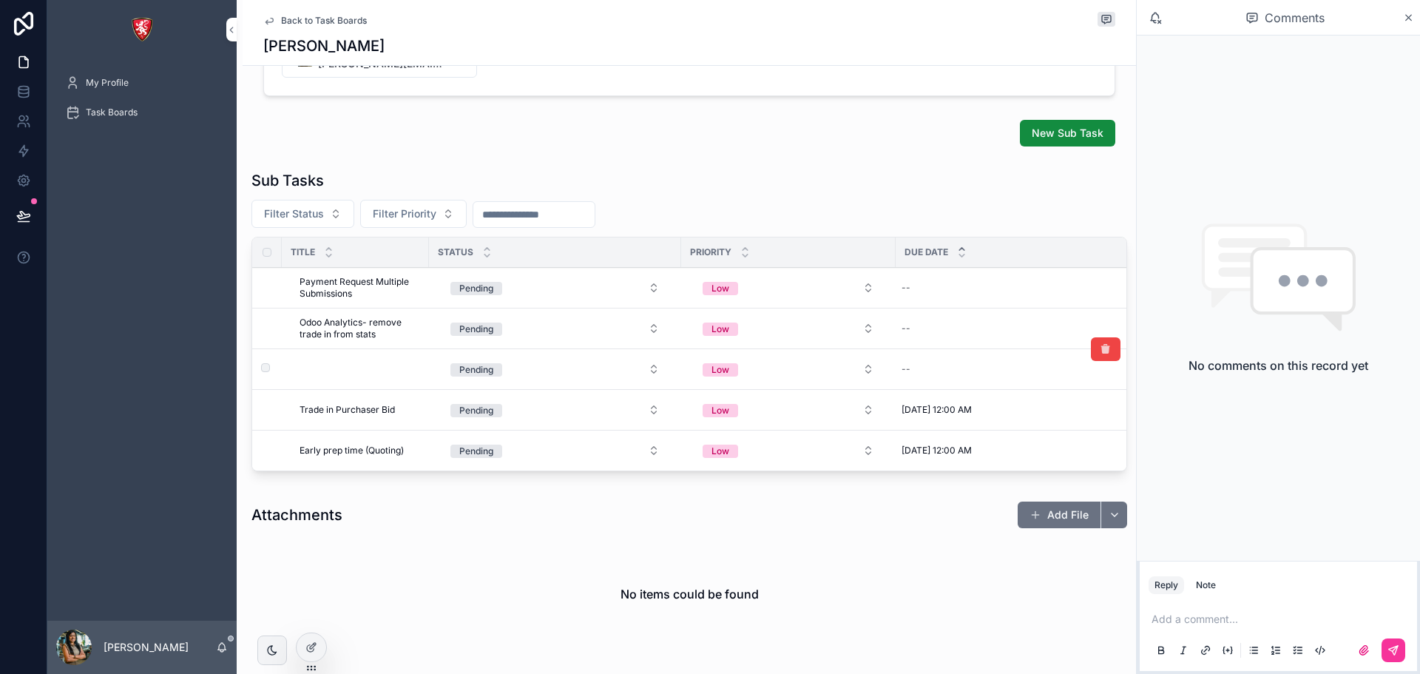
scroll to position [365, 0]
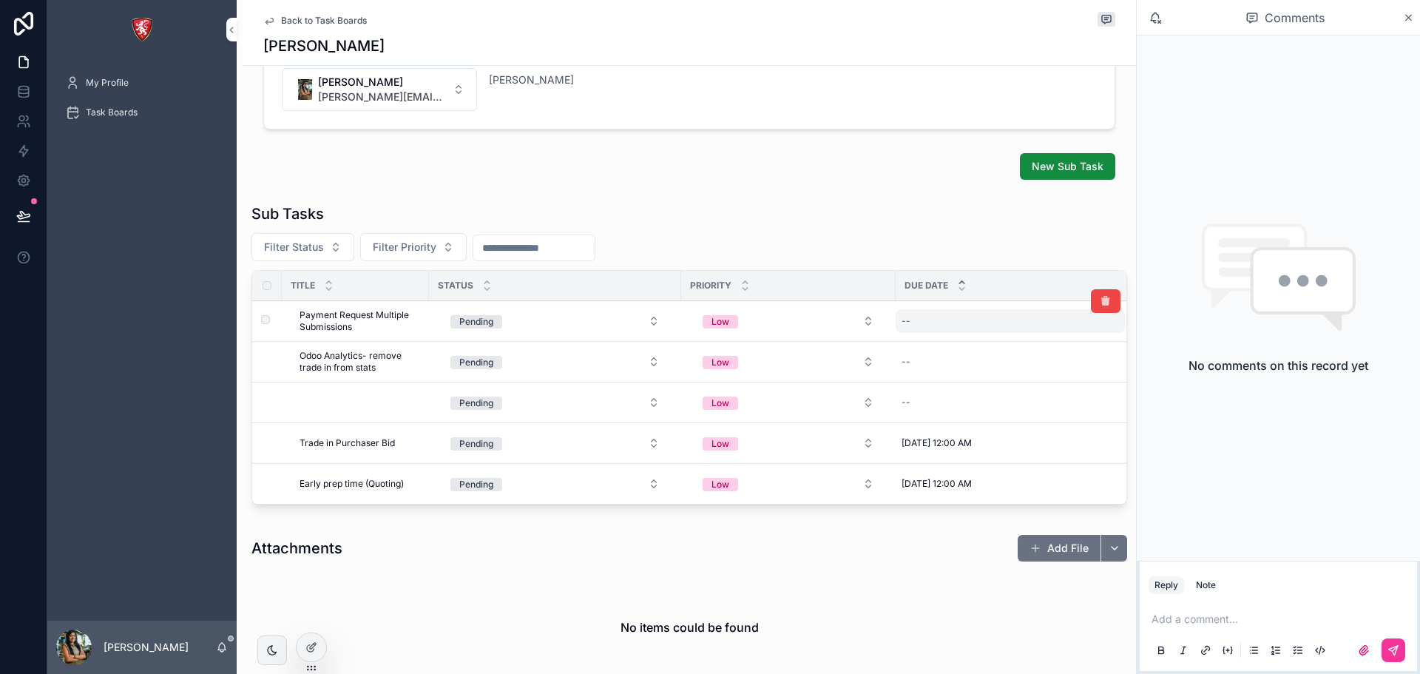
click at [919, 316] on div "--" at bounding box center [1010, 321] width 229 height 24
